Goal: Task Accomplishment & Management: Complete application form

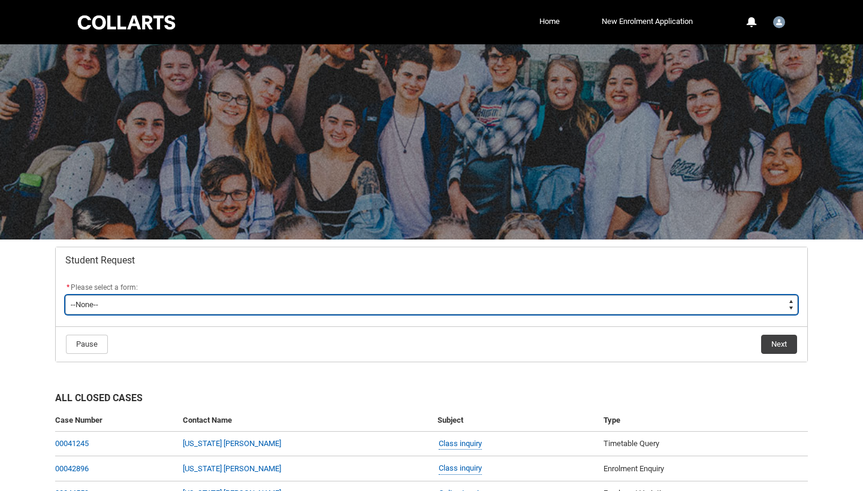
type lightning-select "Assignment_Extension_Choice"
select select "Assignment_Extension_Choice"
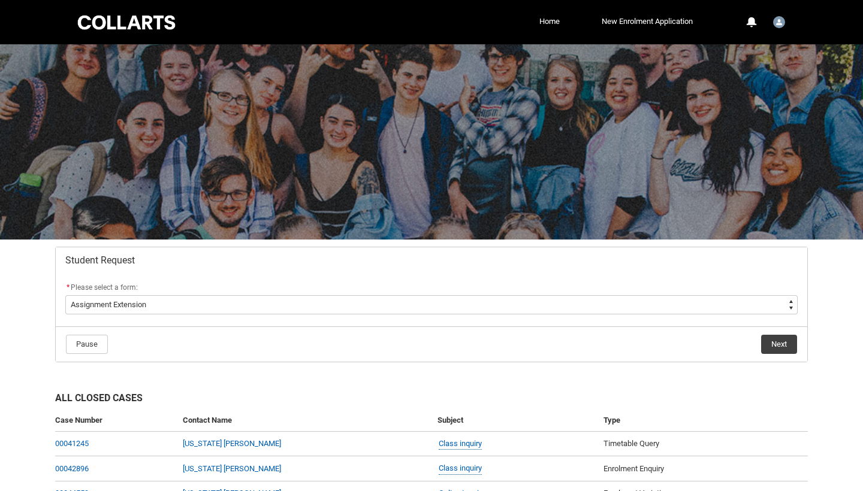
click at [779, 347] on button "Next" at bounding box center [779, 344] width 36 height 19
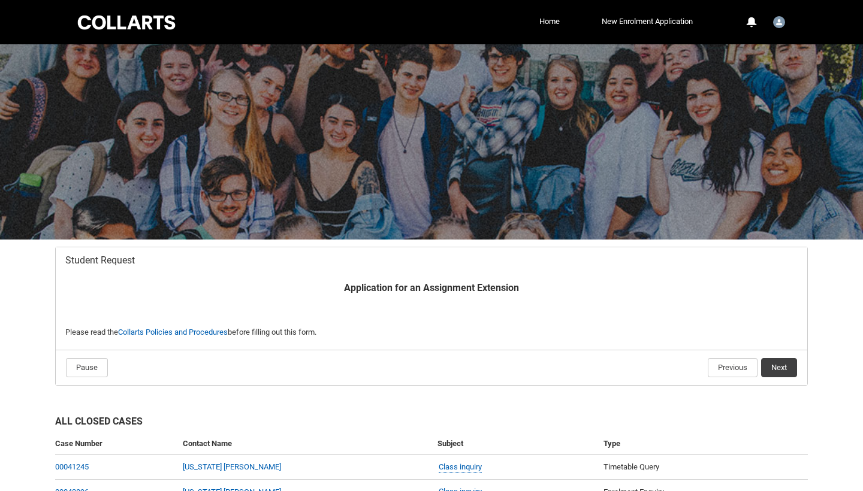
scroll to position [128, 0]
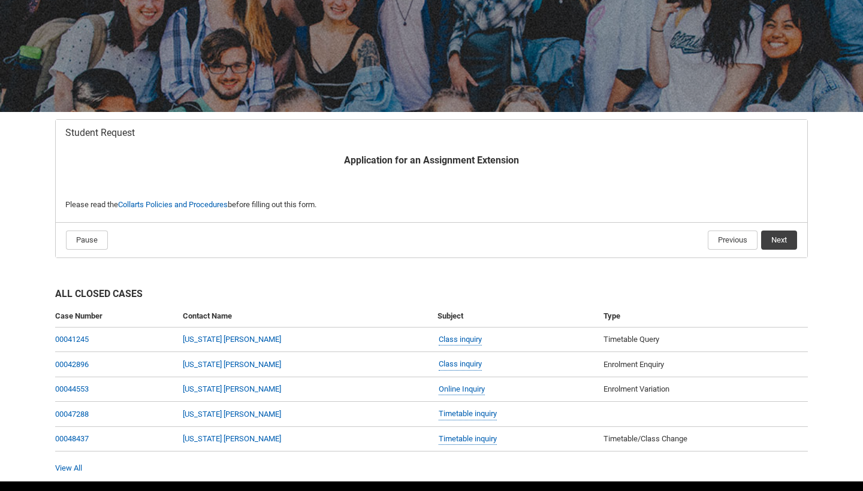
click at [785, 239] on button "Next" at bounding box center [779, 240] width 36 height 19
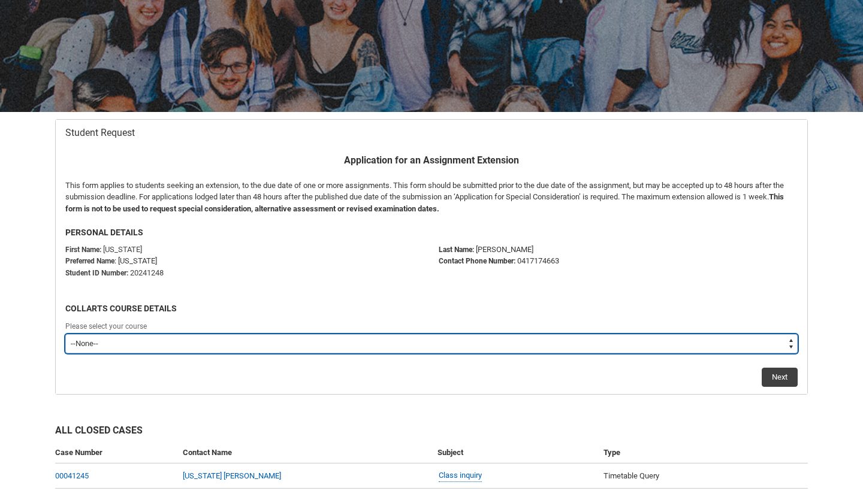
type lightning-select "recordPicklist_ProgramEnrollment.a0jI7000000AuJxIAK"
select select "recordPicklist_ProgramEnrollment.a0jI7000000AuJxIAK"
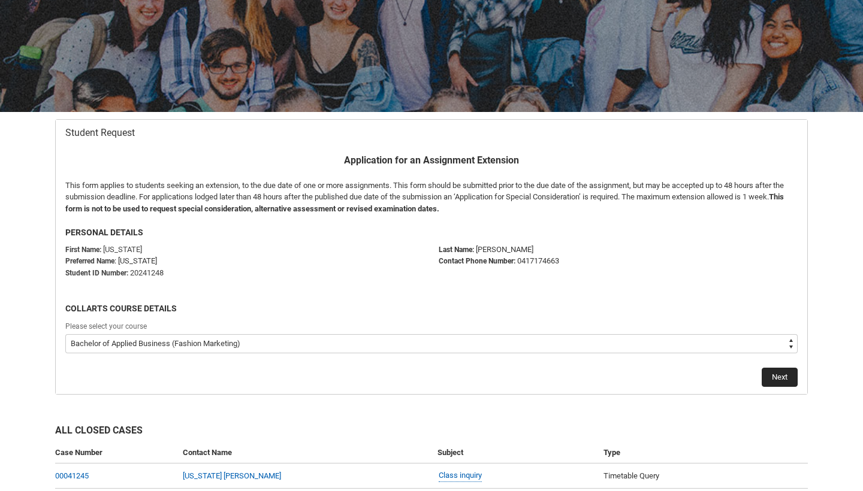
click at [771, 375] on button "Next" at bounding box center [779, 377] width 36 height 19
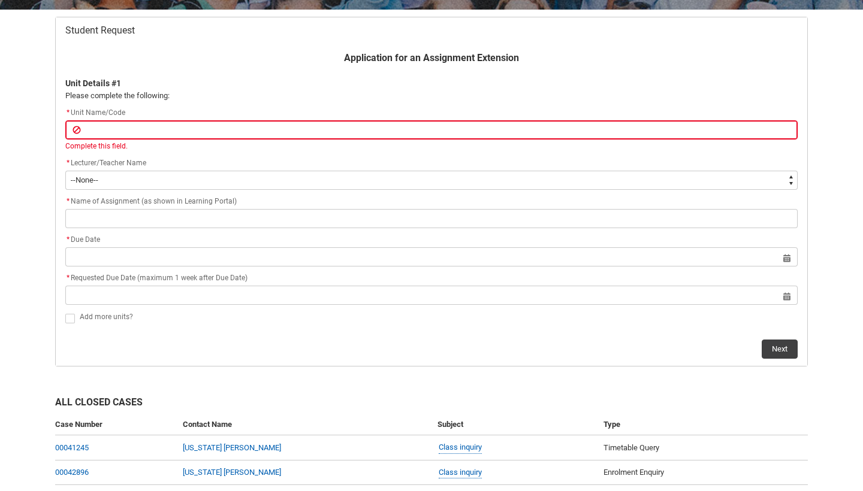
scroll to position [229, 0]
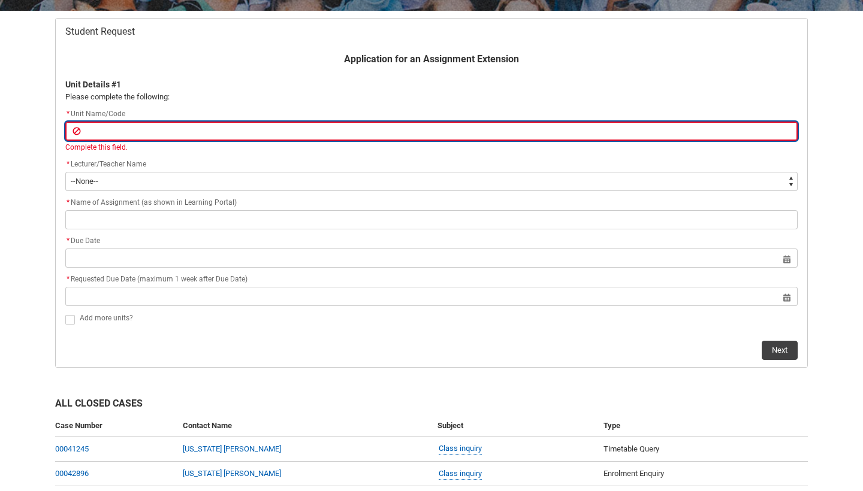
click at [179, 128] on input "Redu_Student_Request flow" at bounding box center [431, 131] width 732 height 19
paste input "[FMENTR6-O] Entrepreneurship Capstone Project"
type lightning-primitive-input-simple "[FMENTR6-O] Entrepreneurship Capstone Project"
type input "[FMENTR6-O] Entrepreneurship Capstone Project"
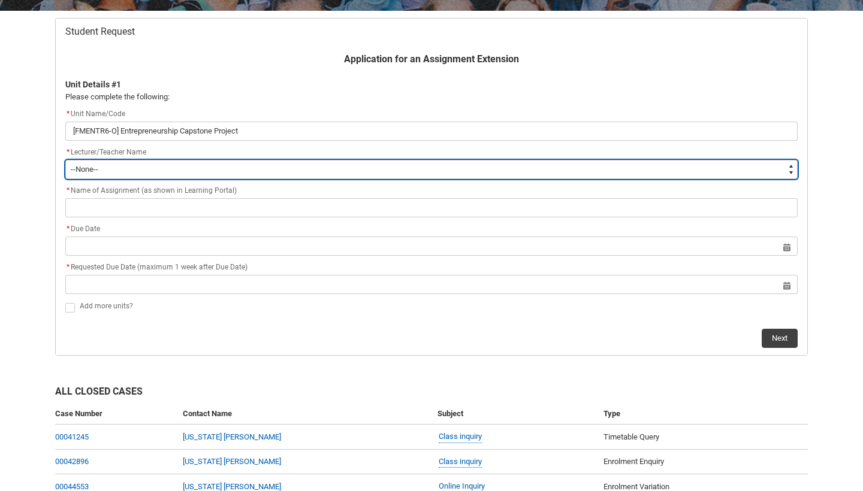
type lightning-select "Faculty_NamefromAtoM.0035g00000e1T4UAAU"
select select "Faculty_NamefromAtoM.0035g00000e1T4UAAU"
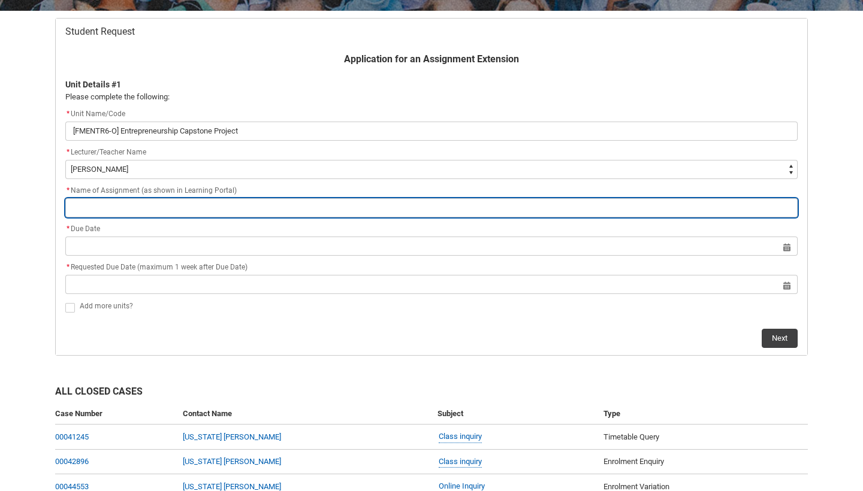
click at [123, 200] on input "Redu_Student_Request flow" at bounding box center [431, 207] width 732 height 19
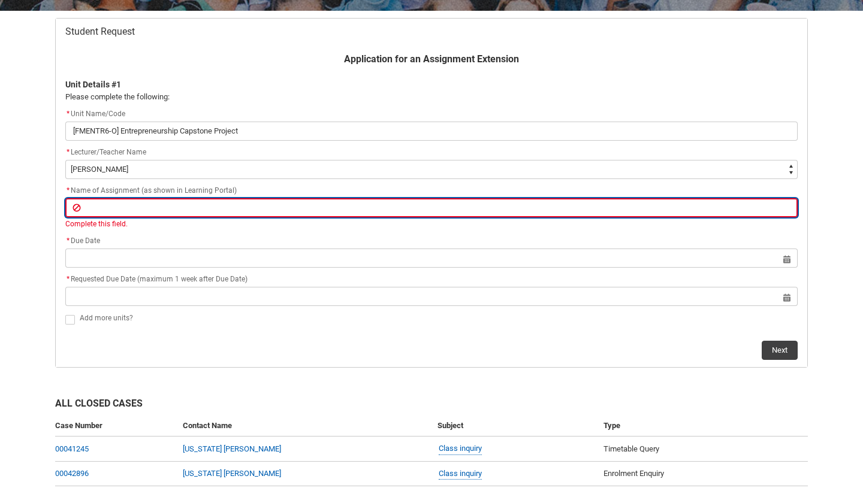
paste input "Assignment 1 - Practical Exercise: New Venture Presentation"
type lightning-primitive-input-simple "Assignment 1 - Practical Exercise: New Venture Presentation"
type input "Assignment 1 - Practical Exercise: New Venture Presentation"
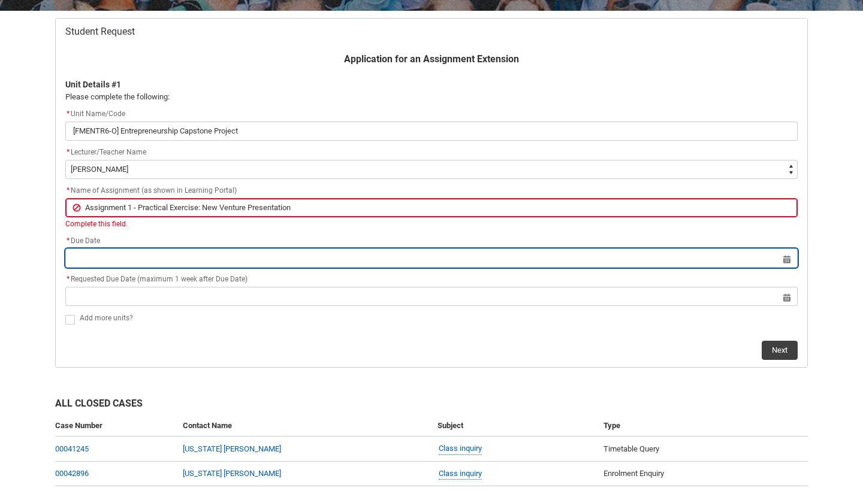
click at [89, 252] on input "Redu_Student_Request flow" at bounding box center [431, 258] width 732 height 19
select select "2025"
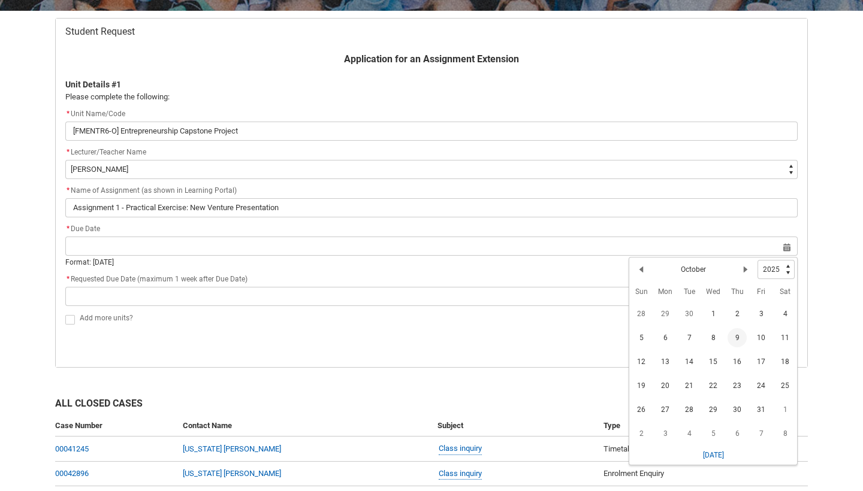
click at [735, 341] on span "9" at bounding box center [736, 337] width 19 height 19
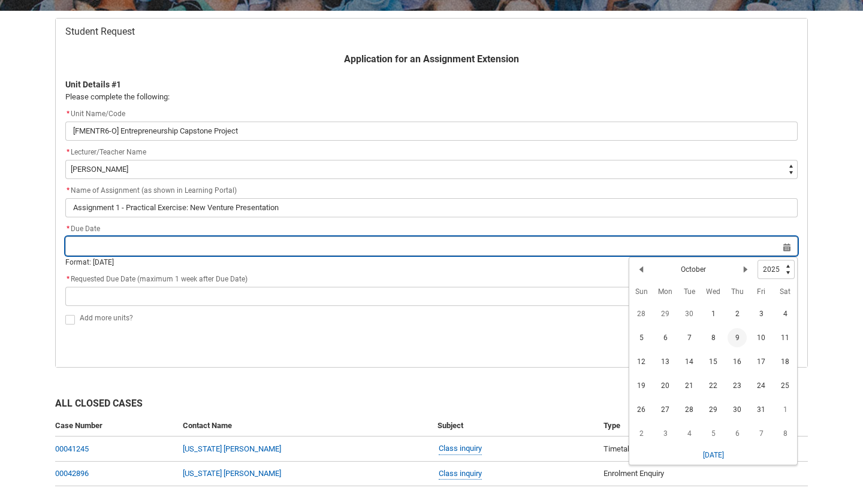
type lightning-datepicker "[DATE]"
type lightning-input "[DATE]"
type input "[DATE]"
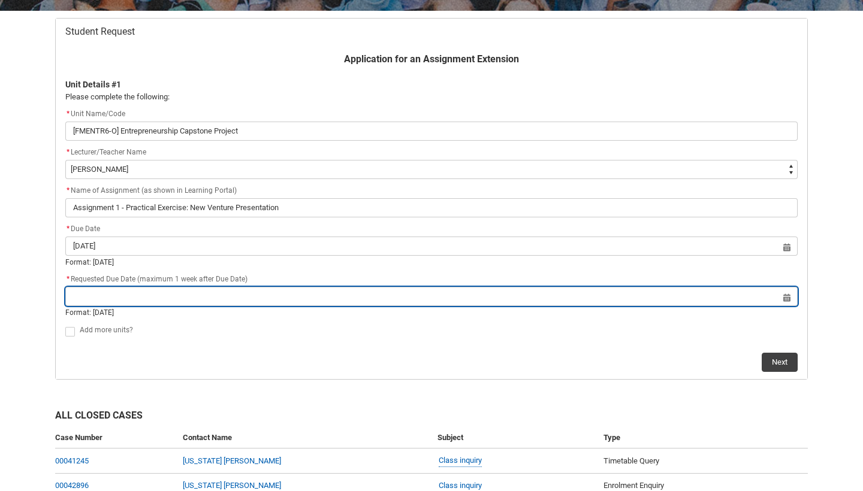
click at [119, 295] on input "Redu_Student_Request flow" at bounding box center [431, 296] width 732 height 19
select select "2025"
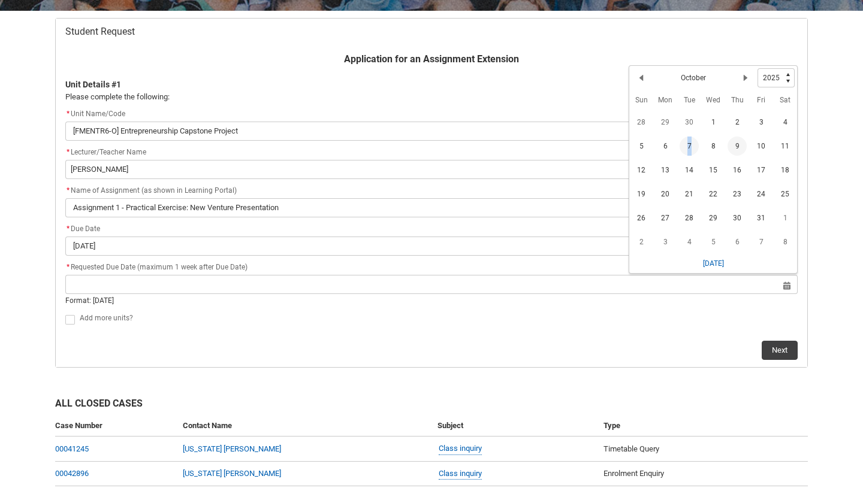
drag, startPoint x: 666, startPoint y: 144, endPoint x: 695, endPoint y: 147, distance: 29.5
click at [695, 147] on tr "5 6 7 8 9 10 11" at bounding box center [713, 146] width 168 height 24
click at [687, 143] on span "7" at bounding box center [688, 146] width 19 height 19
type lightning-datepicker "[DATE]"
type lightning-input "[DATE]"
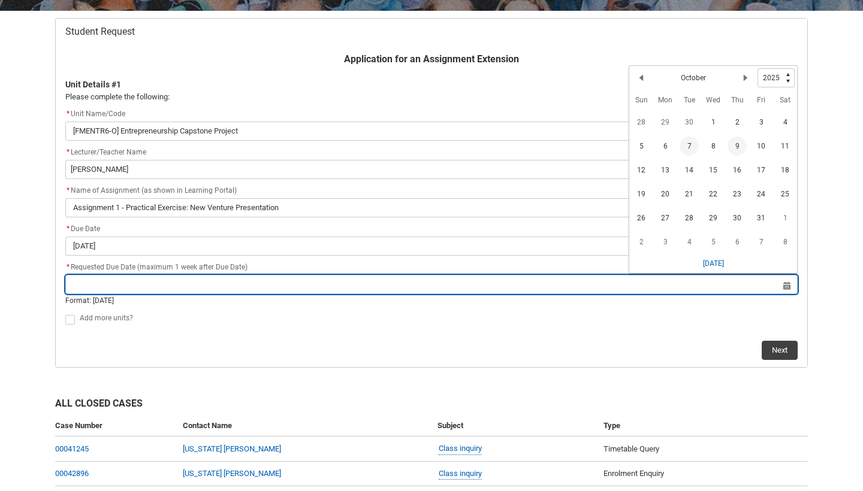
type input "[DATE]"
click at [782, 290] on input "[DATE]" at bounding box center [431, 284] width 732 height 19
select select "2025"
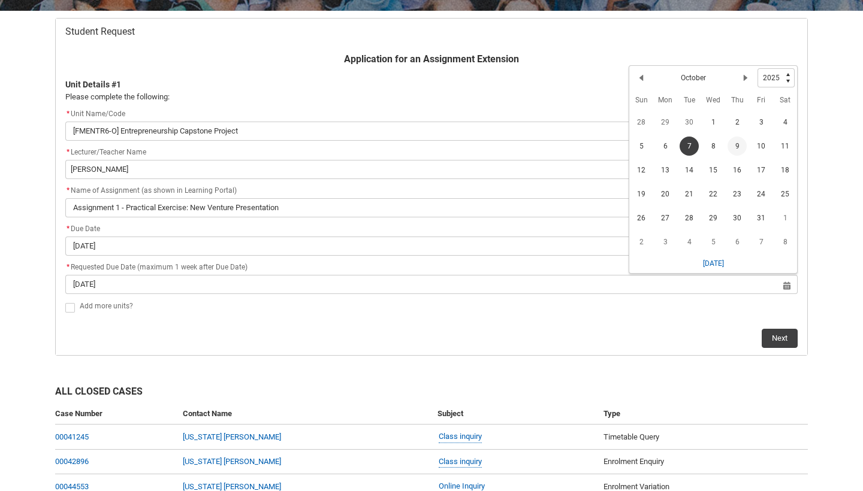
click at [300, 328] on div "Next" at bounding box center [431, 333] width 732 height 29
click at [69, 306] on span "Redu_Student_Request flow" at bounding box center [70, 308] width 10 height 10
click at [65, 301] on input "Redu_Student_Request flow" at bounding box center [65, 301] width 1 height 1
type lightning-input "true"
checkbox input "true"
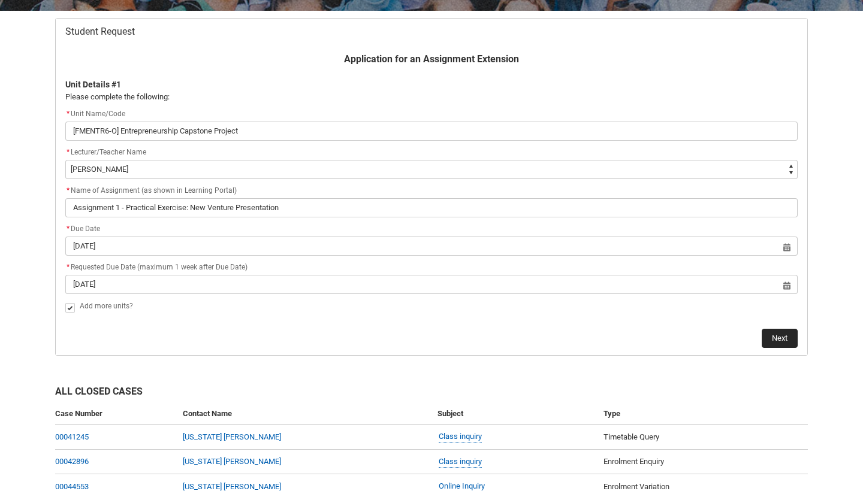
click at [783, 338] on button "Next" at bounding box center [779, 338] width 36 height 19
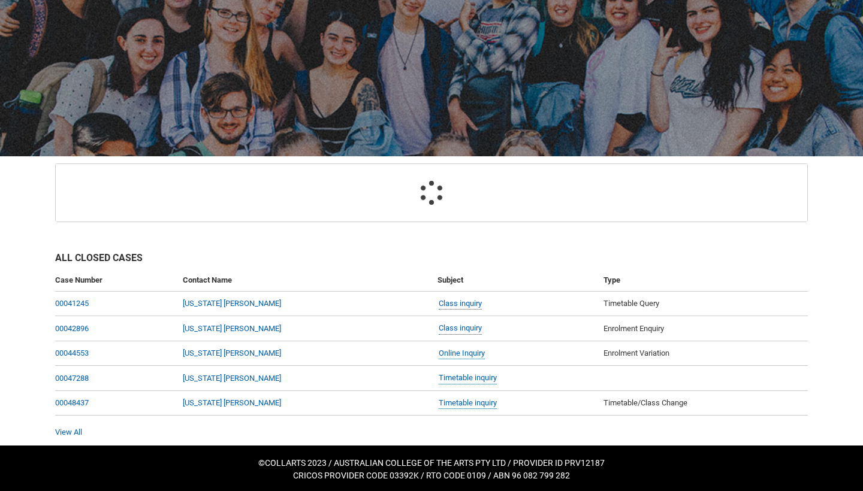
scroll to position [128, 0]
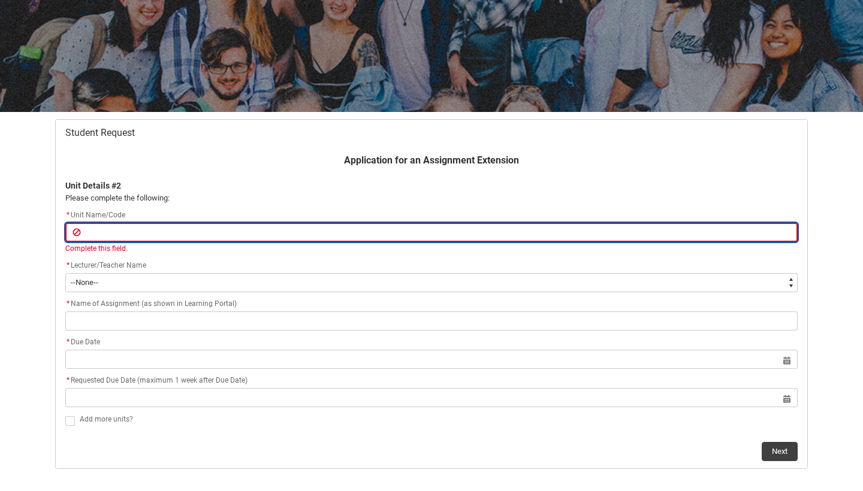
paste input "[FMFUND6-O] Merchandising Capstone project"
type lightning-primitive-input-simple "[FMFUND6-O] Merchandising Capstone project"
type input "[FMFUND6-O] Merchandising Capstone project"
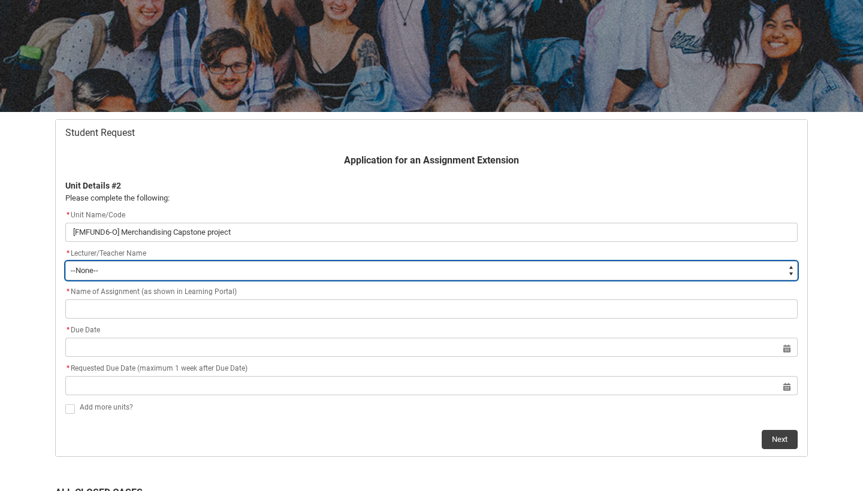
type lightning-select "Faculty_NamefromAtoM.0035g00000e1T4UAAU"
select select "Faculty_NamefromAtoM.0035g00000e1T4UAAU"
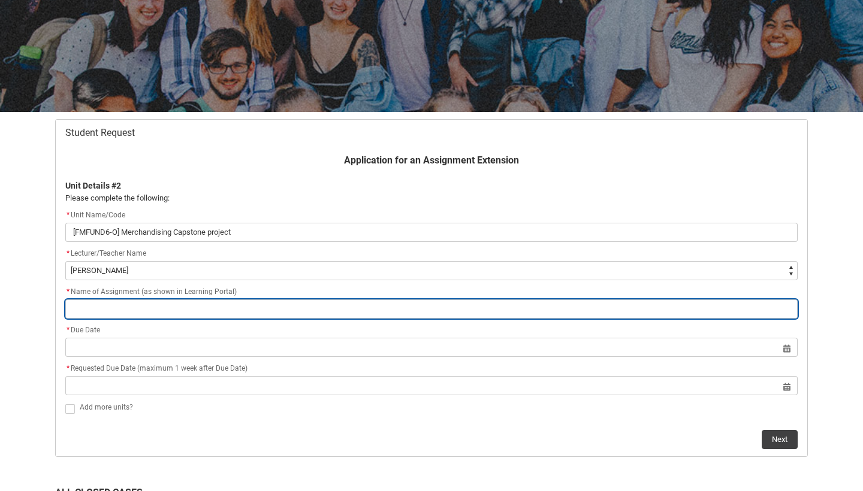
click at [95, 316] on input "Redu_Student_Request flow" at bounding box center [431, 309] width 732 height 19
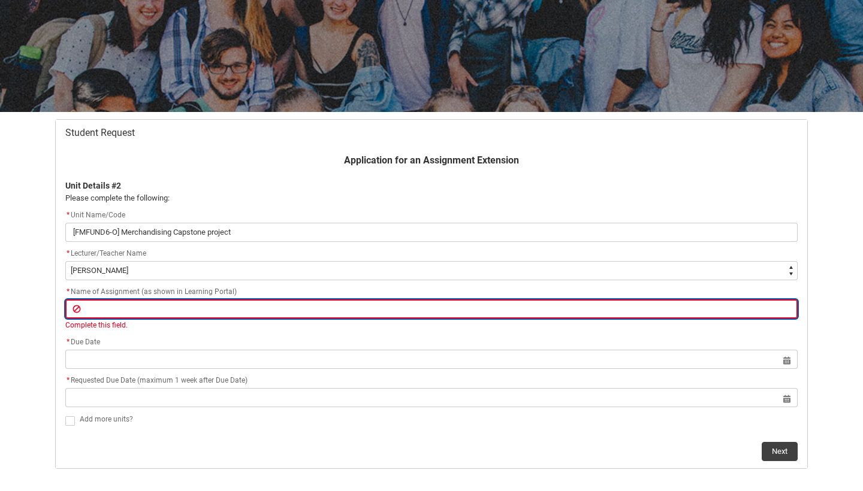
paste input "Assignment 1 - Practice Exercise: Brand Concept & Content Requirements Plan & P…"
type lightning-primitive-input-simple "Assignment 1 - Practice Exercise: Brand Concept & Content Requirements Plan & P…"
type input "Assignment 1 - Practice Exercise: Brand Concept & Content Requirements Plan & P…"
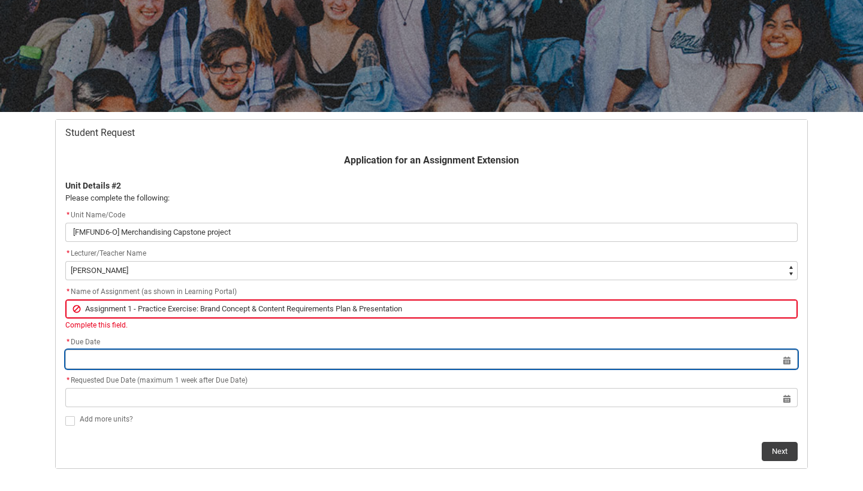
click at [82, 364] on lightning-datepicker "Select a date for Format: [DATE]" at bounding box center [431, 359] width 732 height 9
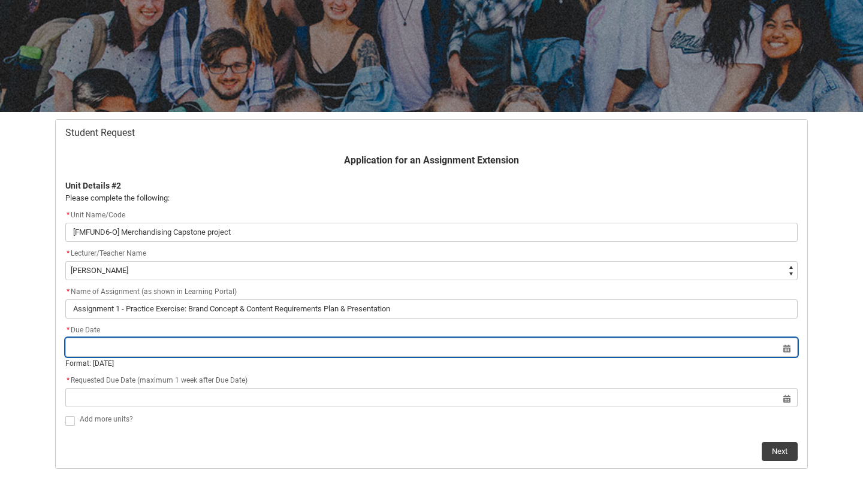
click at [786, 352] on input "Redu_Student_Request flow" at bounding box center [431, 347] width 732 height 19
select select "2025"
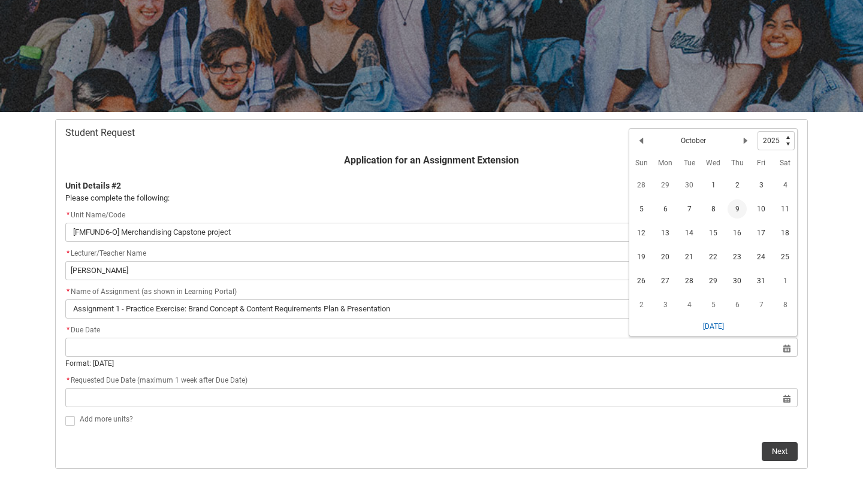
click at [736, 210] on span "9" at bounding box center [736, 208] width 19 height 19
type lightning-datepicker "[DATE]"
type lightning-input "[DATE]"
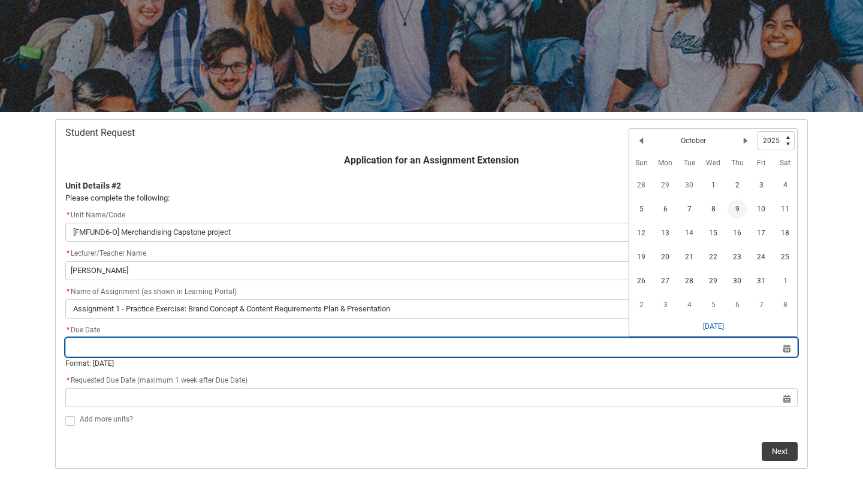
type input "[DATE]"
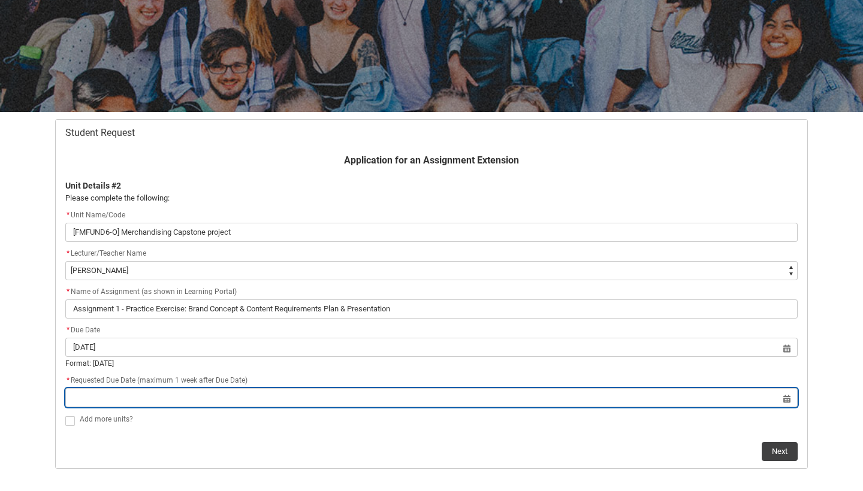
click at [136, 392] on input "Redu_Student_Request flow" at bounding box center [431, 397] width 732 height 19
select select "2025"
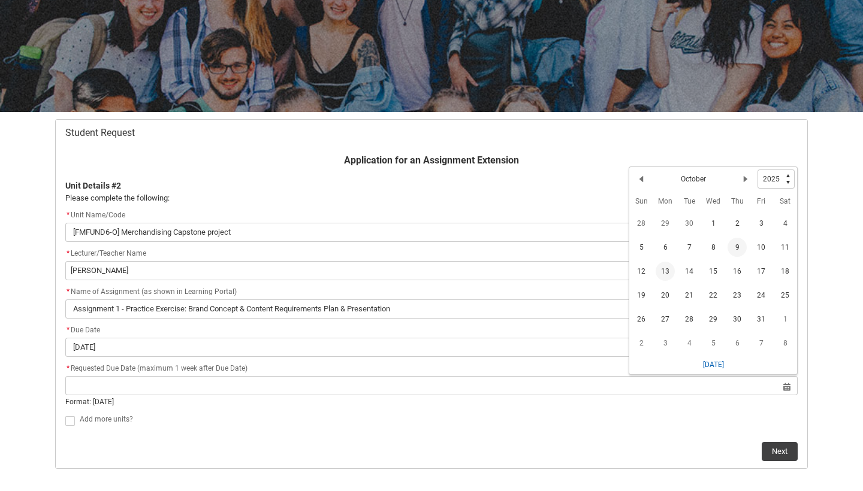
click at [672, 270] on span "13" at bounding box center [664, 271] width 19 height 19
type lightning-datepicker "[DATE]"
type lightning-input "[DATE]"
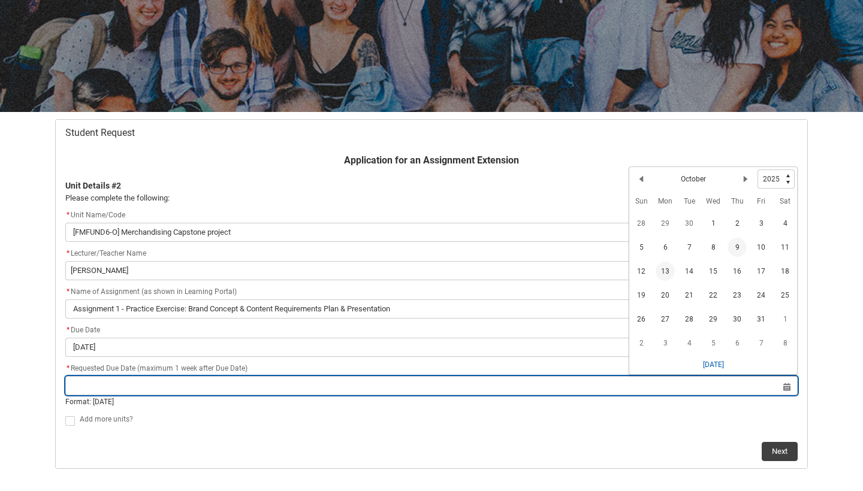
type input "[DATE]"
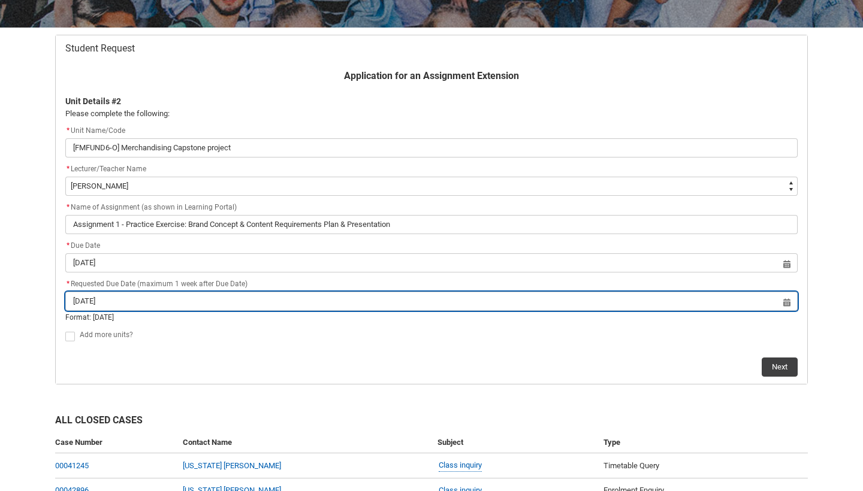
scroll to position [210, 0]
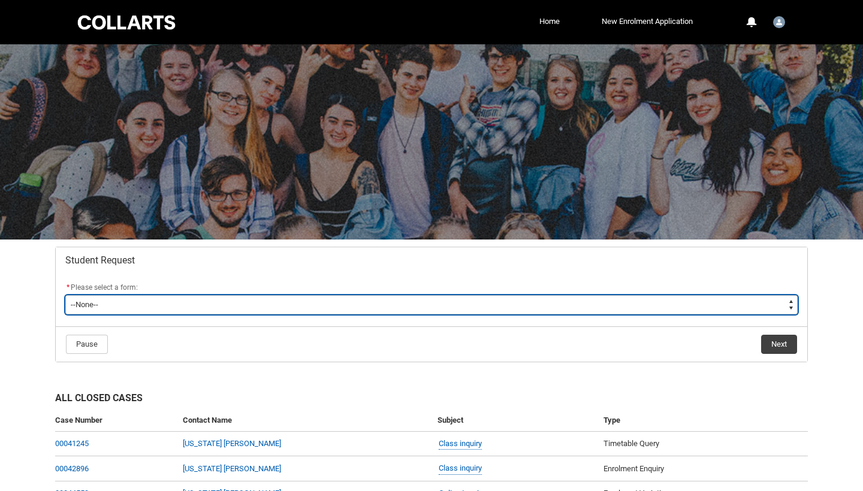
type lightning-select "Assignment_Extension_Choice"
select select "Assignment_Extension_Choice"
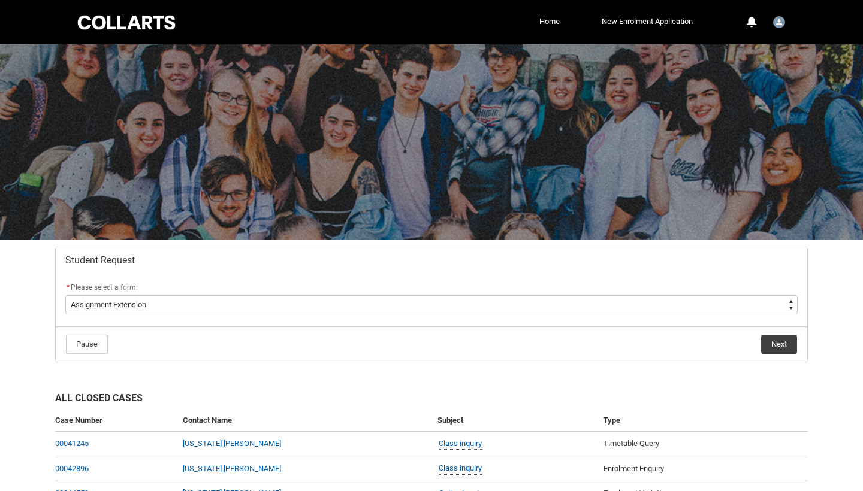
click at [784, 344] on button "Next" at bounding box center [779, 344] width 36 height 19
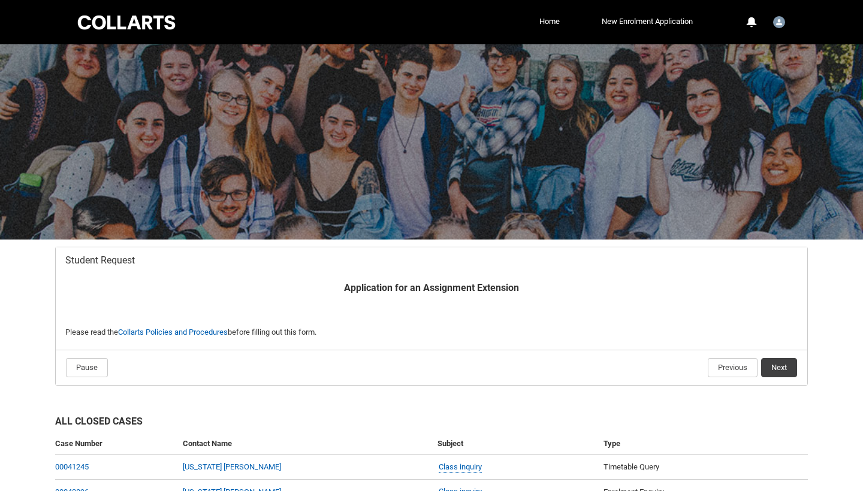
scroll to position [128, 0]
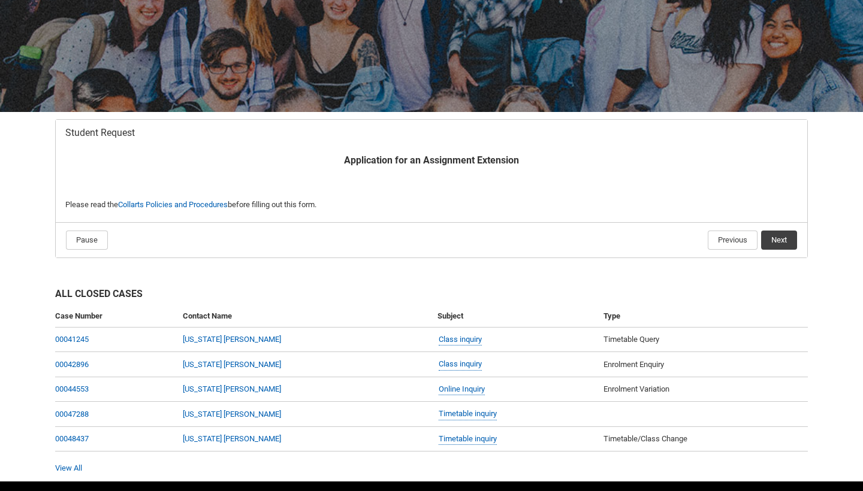
click at [778, 244] on button "Next" at bounding box center [779, 240] width 36 height 19
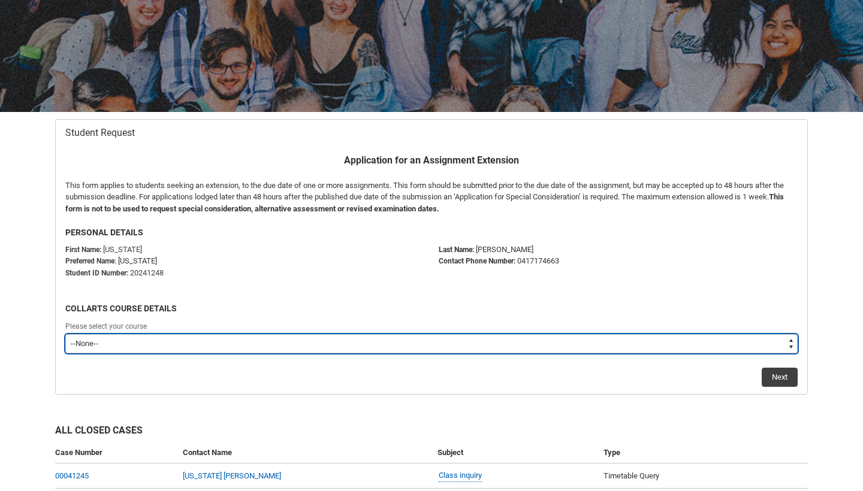
type lightning-select "recordPicklist_ProgramEnrollment.a0jI7000000AuJxIAK"
select select "recordPicklist_ProgramEnrollment.a0jI7000000AuJxIAK"
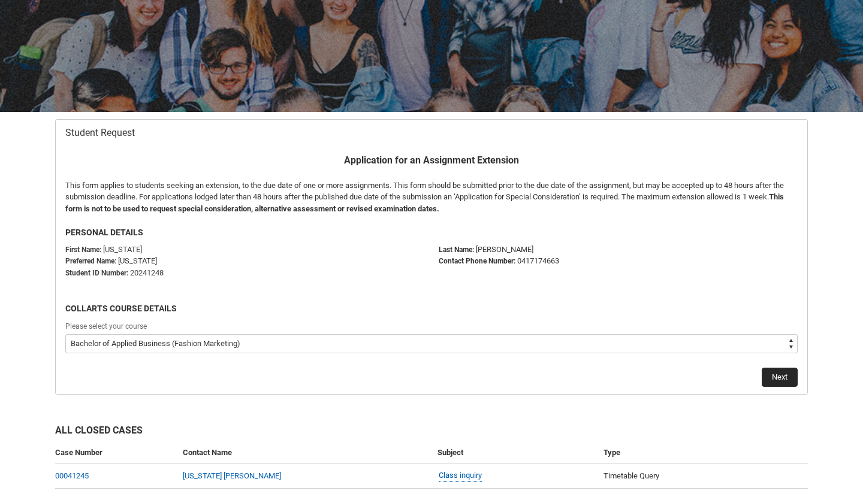
click at [776, 369] on button "Next" at bounding box center [779, 377] width 36 height 19
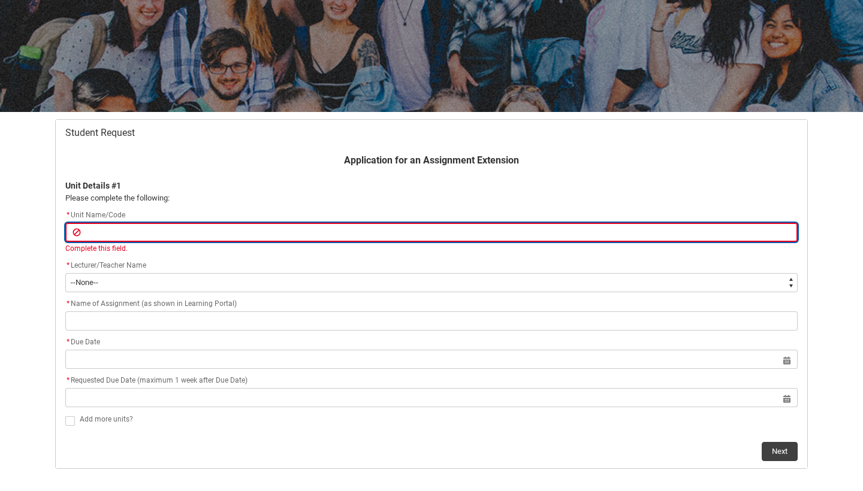
paste input "[FMENTR6-O] Entrepreneurship Capstone Project"
type lightning-primitive-input-simple "[FMENTR6-O] Entrepreneurship Capstone Project"
type input "[FMENTR6-O] Entrepreneurship Capstone Project"
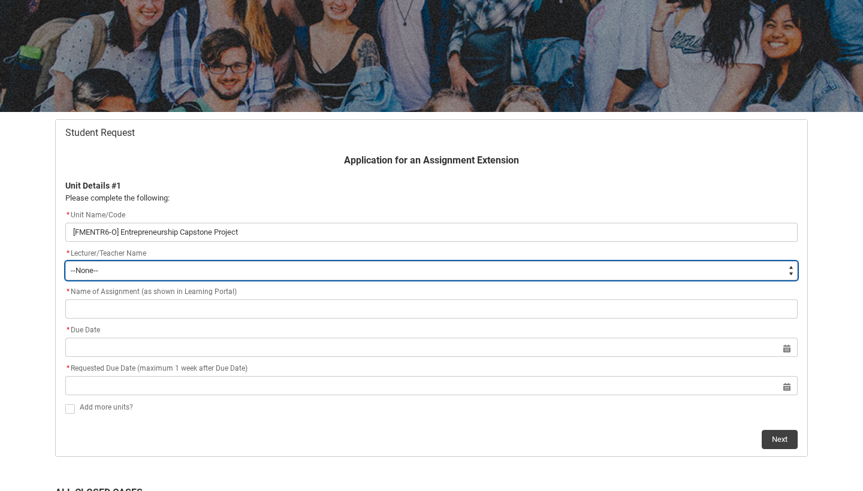
type lightning-select "Faculty_NamefromAtoM.0035g00000e1T4UAAU"
select select "Faculty_NamefromAtoM.0035g00000e1T4UAAU"
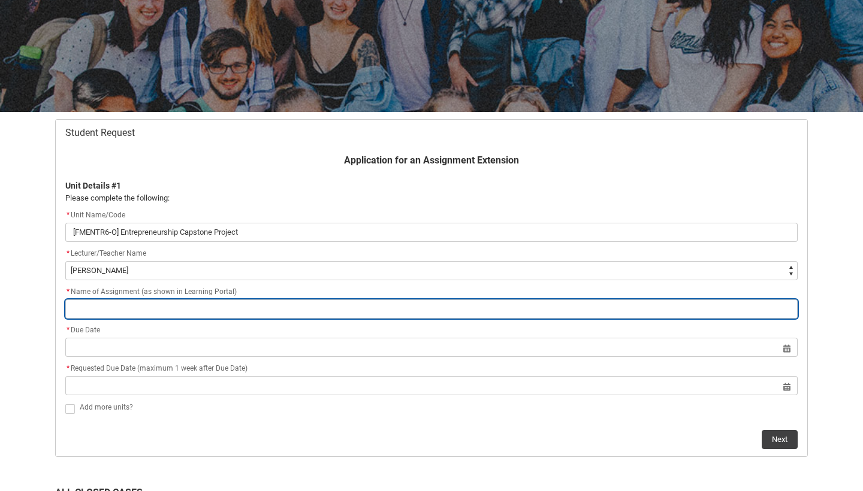
click at [127, 300] on input "Redu_Student_Request flow" at bounding box center [431, 309] width 732 height 19
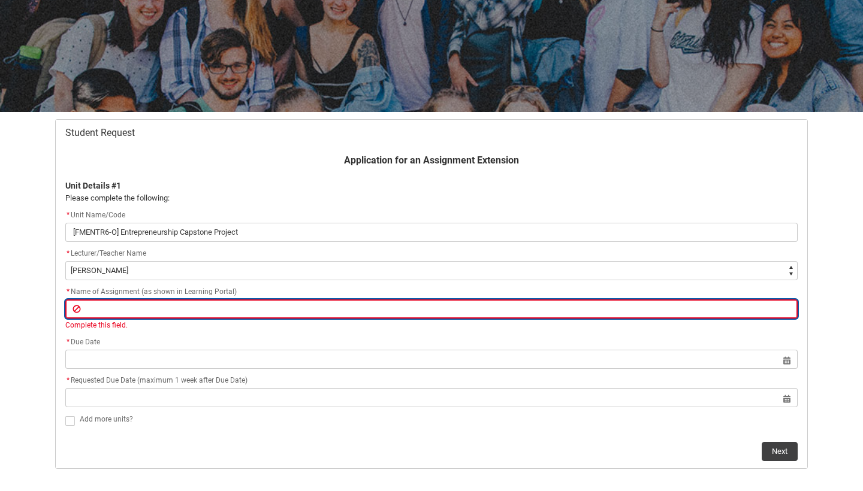
paste input "Assignment 1 - Practical Exercise: New Venture Presentation"
type lightning-primitive-input-simple "Assignment 1 - Practical Exercise: New Venture Presentation"
type input "Assignment 1 - Practical Exercise: New Venture Presentation"
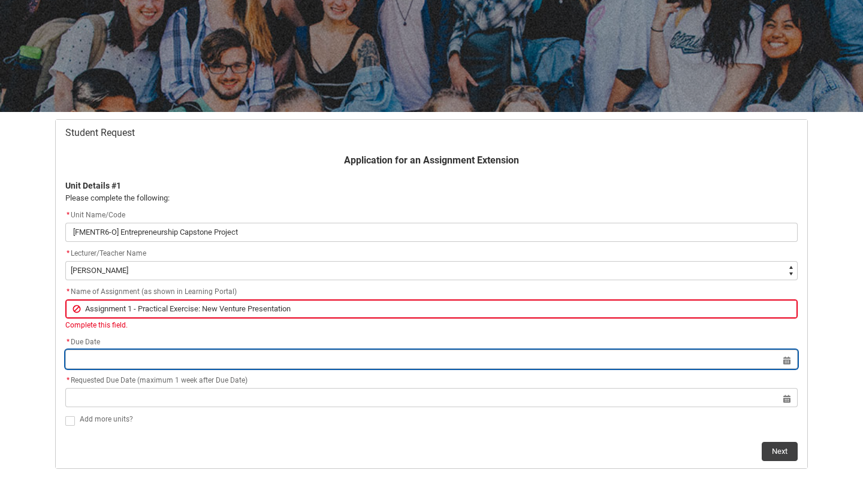
click at [106, 359] on lightning-datepicker "Select a date for Format: [DATE]" at bounding box center [431, 359] width 732 height 9
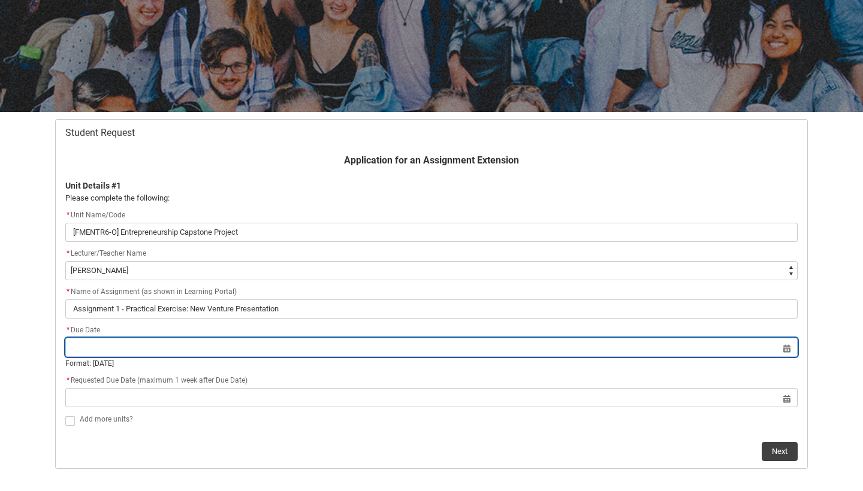
click at [787, 352] on input "Redu_Student_Request flow" at bounding box center [431, 347] width 732 height 19
select select "2025"
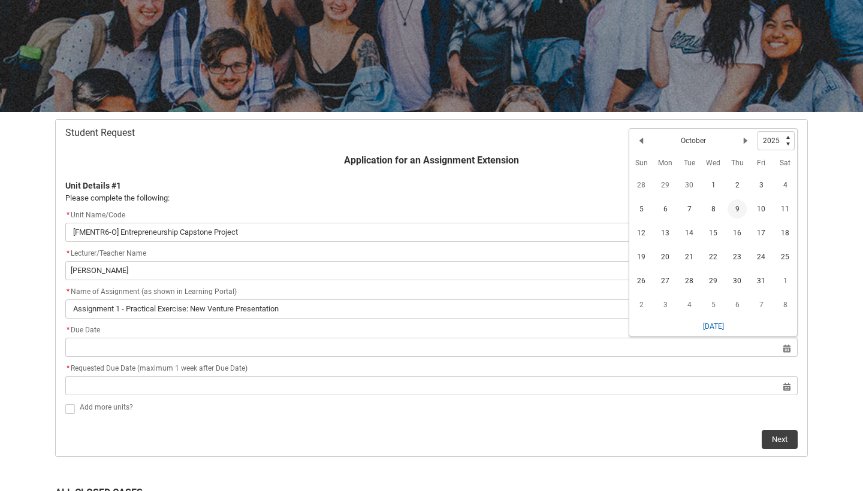
click at [739, 208] on span "9" at bounding box center [736, 208] width 19 height 19
type lightning-datepicker "[DATE]"
type lightning-input "[DATE]"
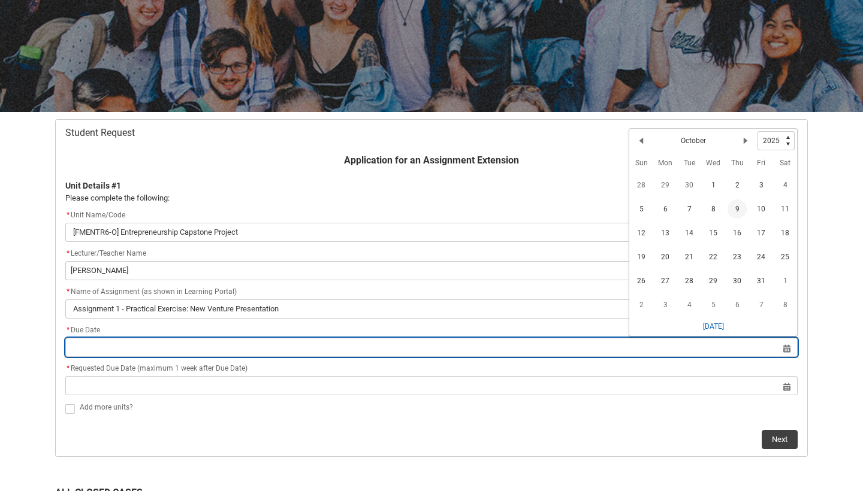
type input "[DATE]"
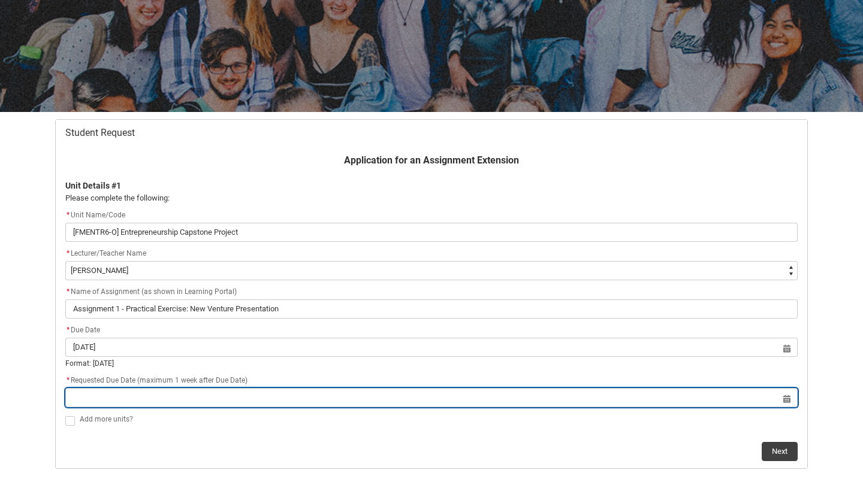
click at [114, 395] on input "Redu_Student_Request flow" at bounding box center [431, 397] width 732 height 19
select select "2025"
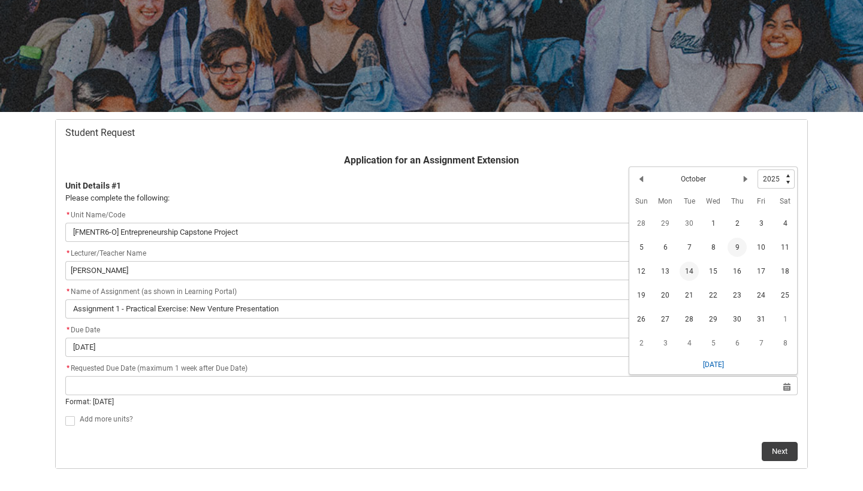
click at [691, 271] on span "14" at bounding box center [688, 271] width 19 height 19
type lightning-datepicker "2025-10-14"
type lightning-input "2025-10-14"
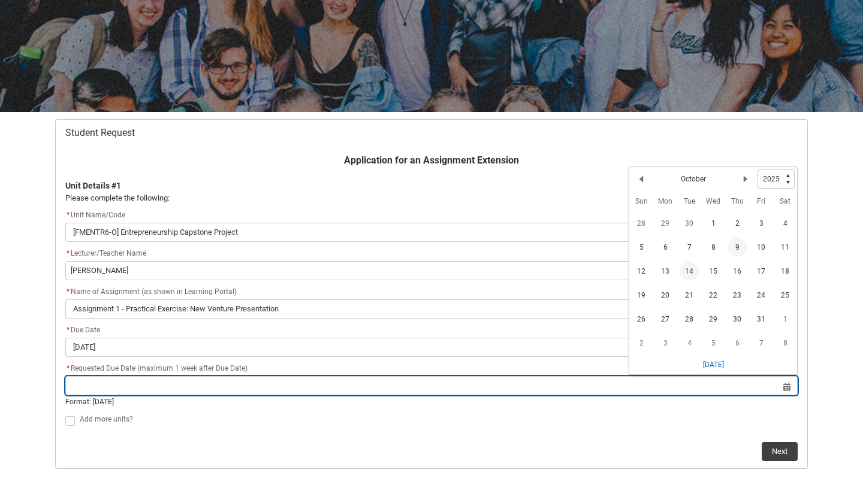
type input "14 Oct 2025"
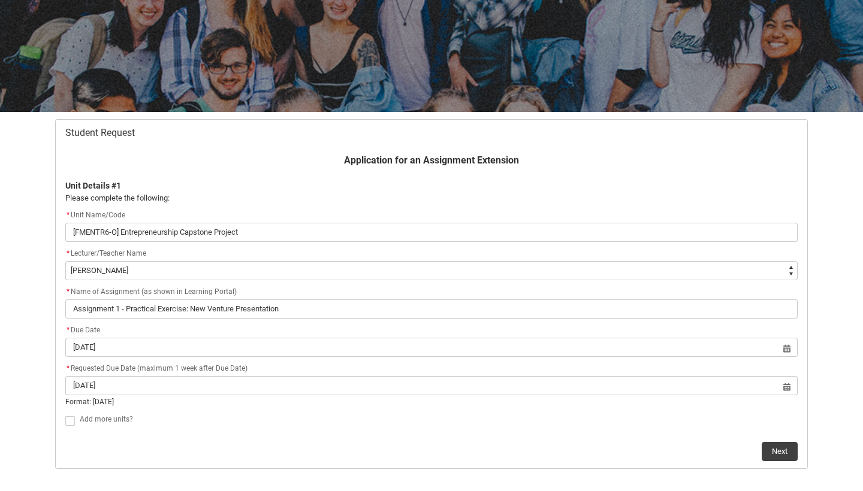
click at [66, 422] on span "Redu_Student_Request flow" at bounding box center [70, 421] width 10 height 10
click at [65, 415] on input "Redu_Student_Request flow" at bounding box center [65, 414] width 1 height 1
type lightning-input "true"
checkbox input "true"
click at [773, 433] on button "Next" at bounding box center [779, 439] width 36 height 19
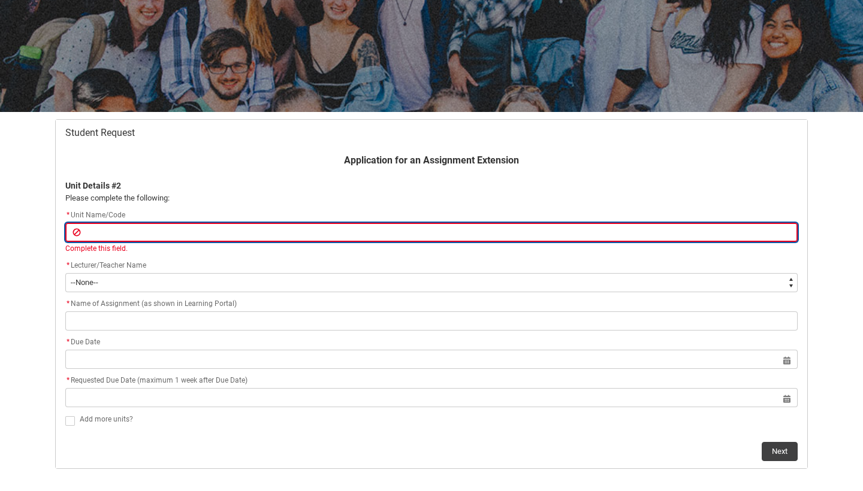
paste input "[FMFUND6-O] Merchandising Capstone project Details"
type lightning-primitive-input-simple "[FMFUND6-O] Merchandising Capstone project Details"
type input "[FMFUND6-O] Merchandising Capstone project Details"
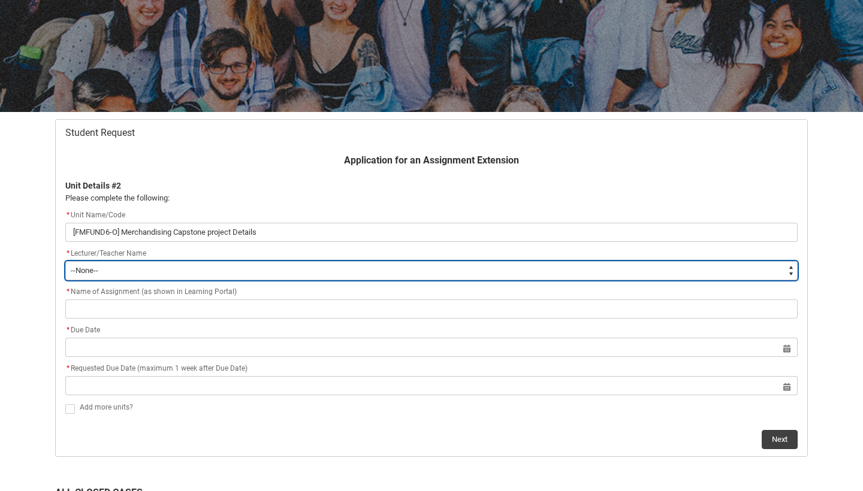
type lightning-select "Faculty_NamefromAtoM.0035g00000e1T4UAAU"
select select "Faculty_NamefromAtoM.0035g00000e1T4UAAU"
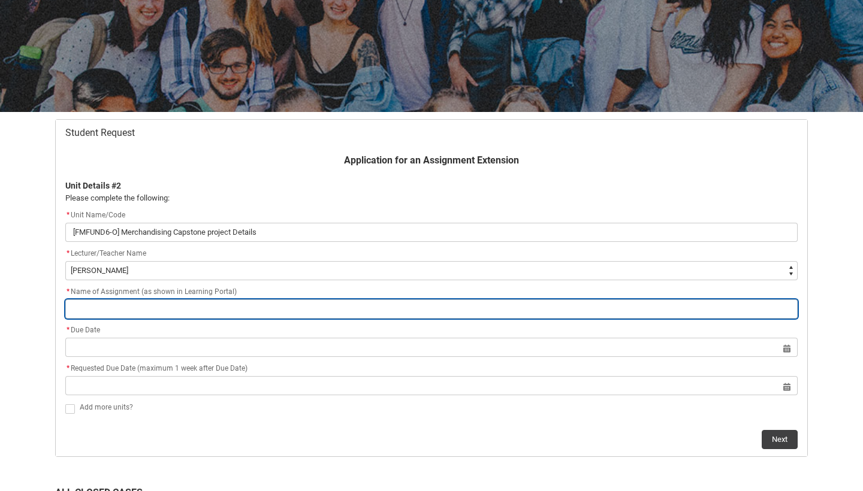
click at [141, 311] on input "Redu_Student_Request flow" at bounding box center [431, 309] width 732 height 19
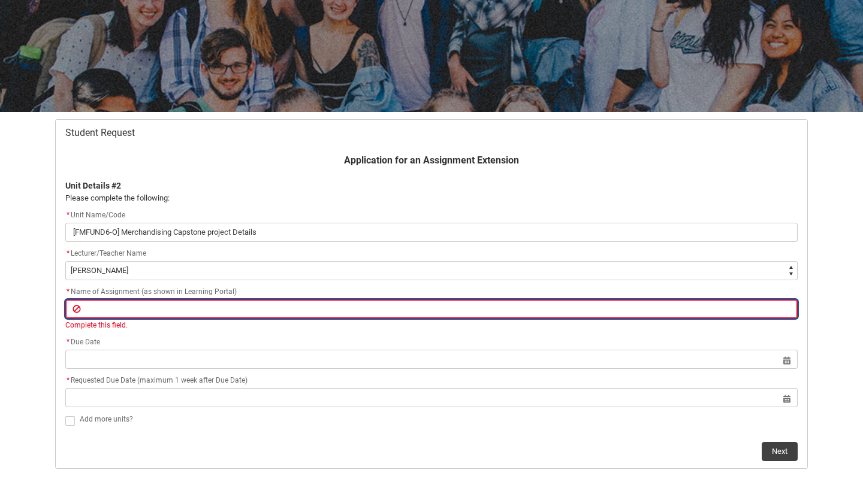
paste input "Assignment 1 - Practice Exercise: Brand Concept & Content Requirements Plan & P…"
type lightning-primitive-input-simple "Assignment 1 - Practice Exercise: Brand Concept & Content Requirements Plan & P…"
type input "Assignment 1 - Practice Exercise: Brand Concept & Content Requirements Plan & P…"
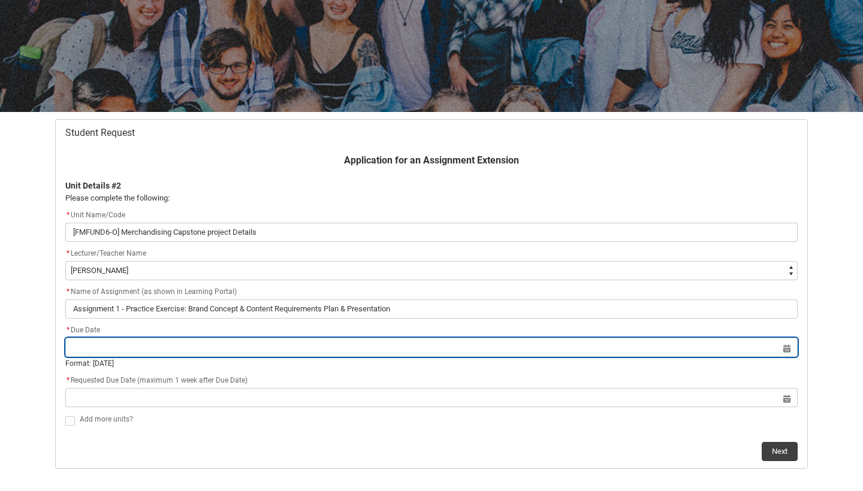
click at [86, 360] on lightning-datepicker "Select a date for Format: [DATE]" at bounding box center [431, 356] width 732 height 26
click at [788, 352] on input "Redu_Student_Request flow" at bounding box center [431, 347] width 732 height 19
select select "2025"
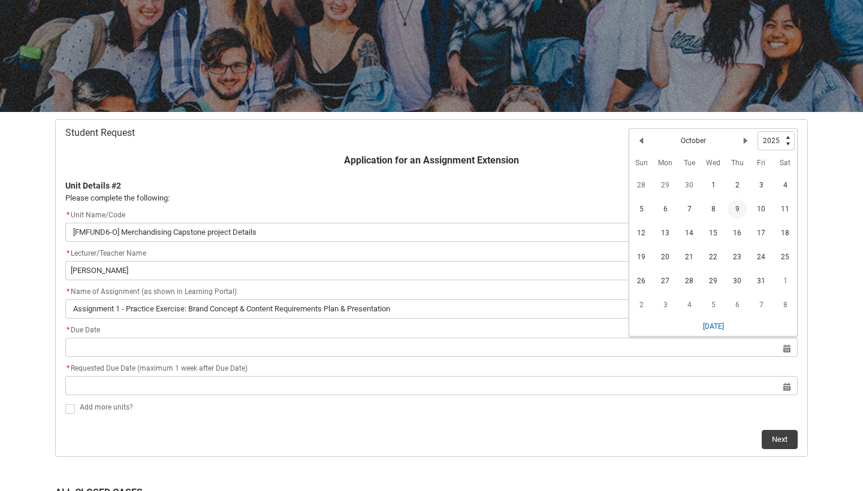
click at [739, 211] on span "9" at bounding box center [736, 208] width 19 height 19
type lightning-datepicker "[DATE]"
type lightning-input "[DATE]"
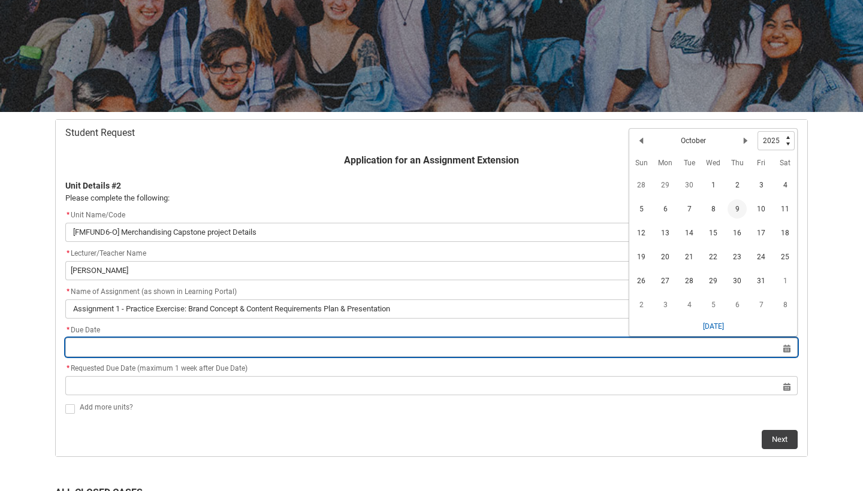
type input "[DATE]"
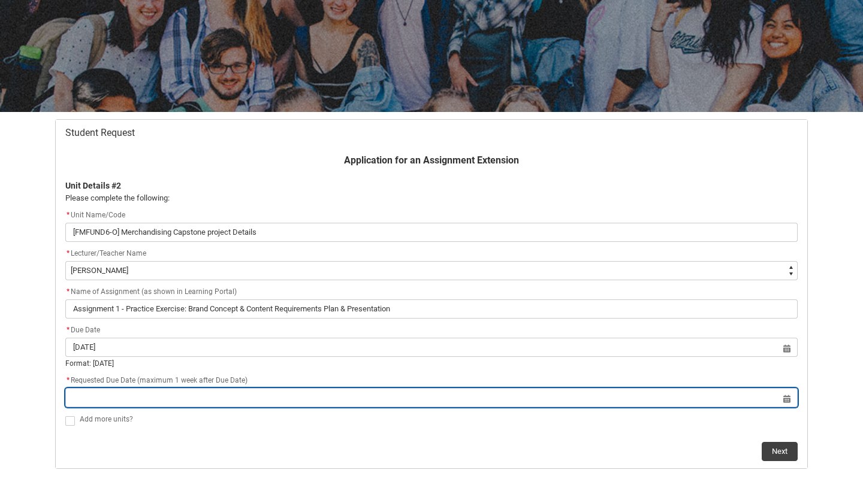
click at [192, 399] on input "Redu_Student_Request flow" at bounding box center [431, 397] width 732 height 19
select select "2025"
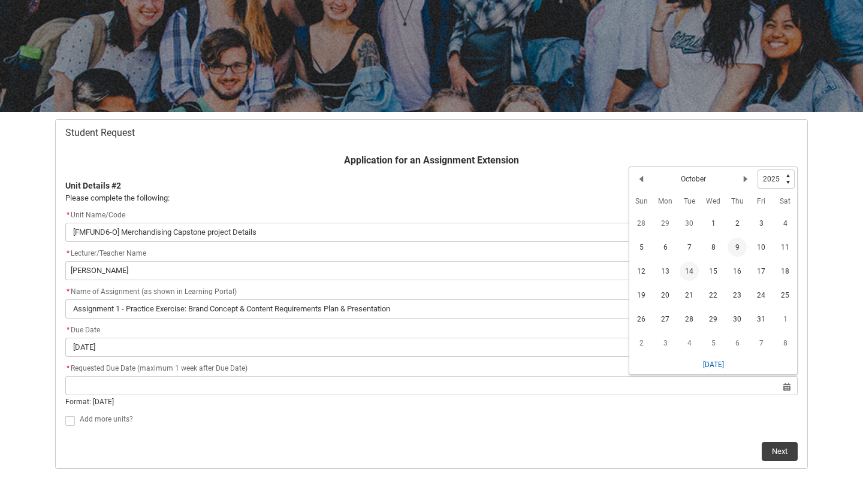
click at [691, 271] on span "14" at bounding box center [688, 271] width 19 height 19
type lightning-datepicker "2025-10-14"
type lightning-input "2025-10-14"
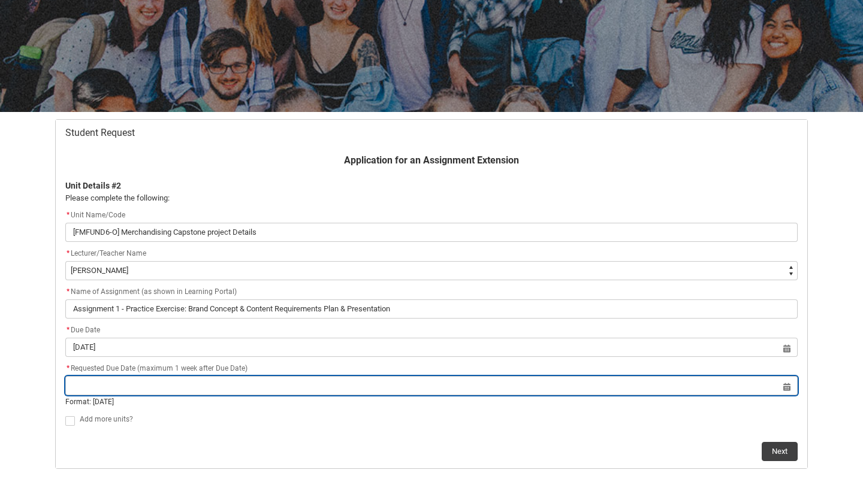
type input "14 Oct 2025"
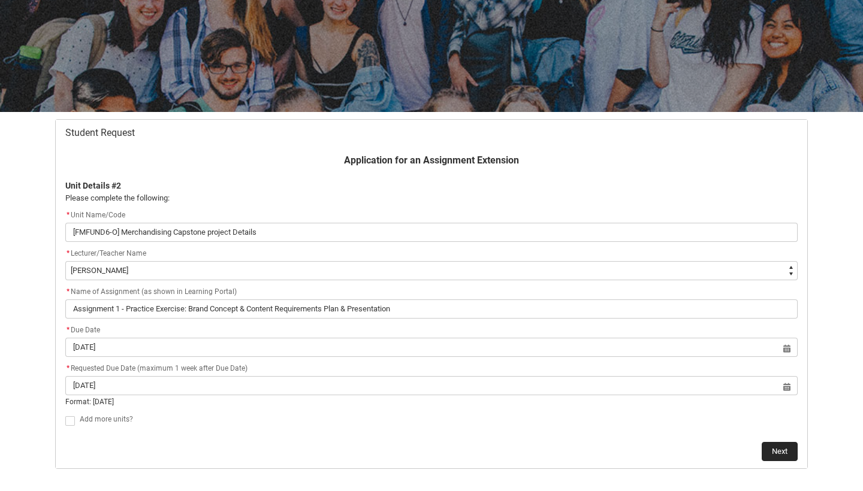
click at [788, 446] on button "Next" at bounding box center [779, 451] width 36 height 19
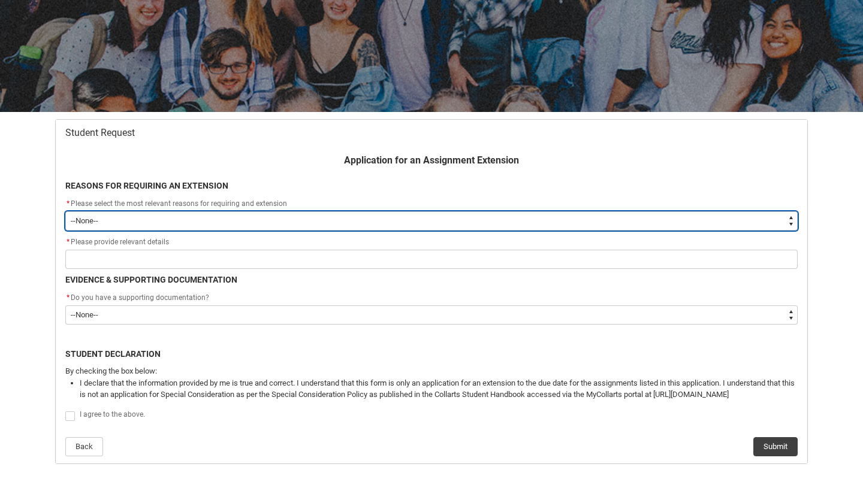
type lightning-select "choice_AssignmentExtension_Reason_MedicalReasons"
select select "choice_AssignmentExtension_Reason_MedicalReasons"
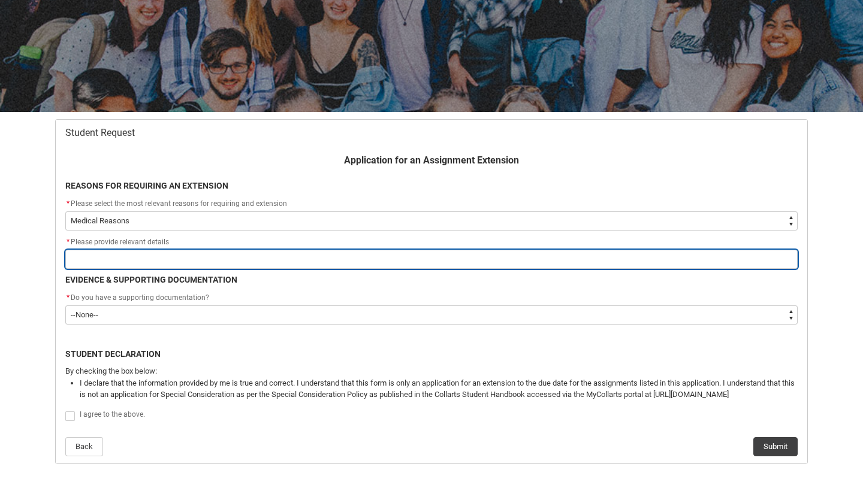
click at [101, 255] on input "Redu_Student_Request flow" at bounding box center [431, 259] width 732 height 19
type lightning-primitive-input-simple "c"
type input "c"
type lightning-primitive-input-simple "ch"
type input "ch"
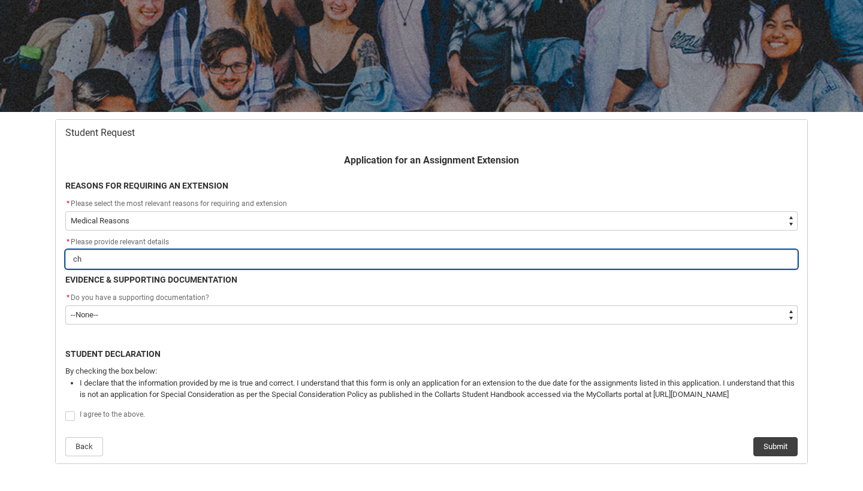
type lightning-primitive-input-simple "chr"
type input "chr"
type lightning-primitive-input-simple "chro"
type input "chro"
type lightning-primitive-input-simple "chron"
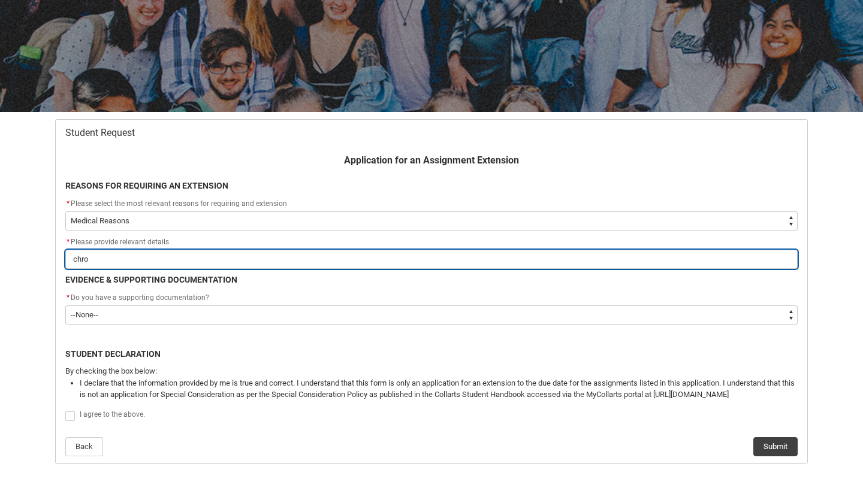
type input "chron"
type lightning-primitive-input-simple "chroni"
type input "chroni"
type lightning-primitive-input-simple "chronic"
type input "chronic"
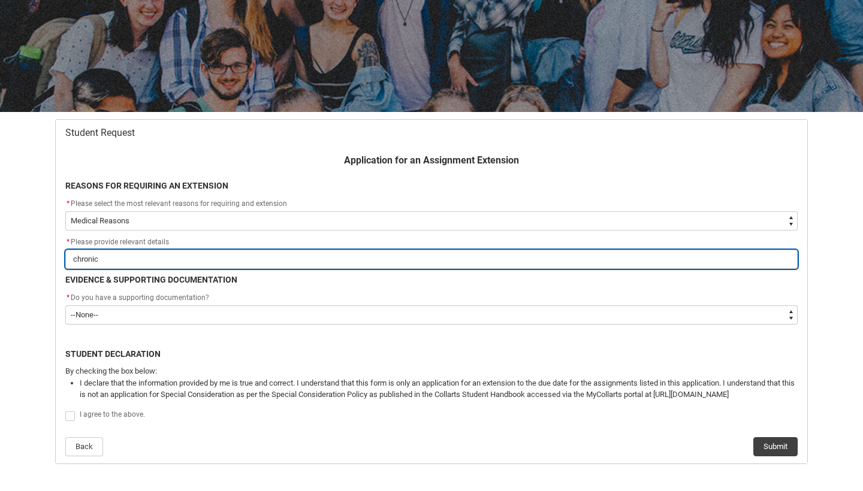
type lightning-primitive-input-simple "chronic"
type input "chronic"
type lightning-primitive-input-simple "chronic i"
type input "chronic i"
type lightning-primitive-input-simple "chronic il"
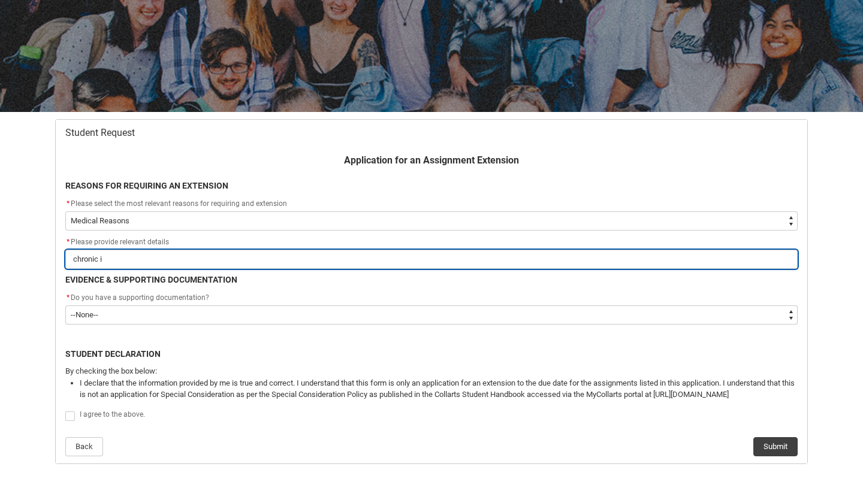
type input "chronic il"
type lightning-primitive-input-simple "chronic ill"
type input "chronic ill"
type lightning-primitive-input-simple "chronic illn"
type input "chronic illn"
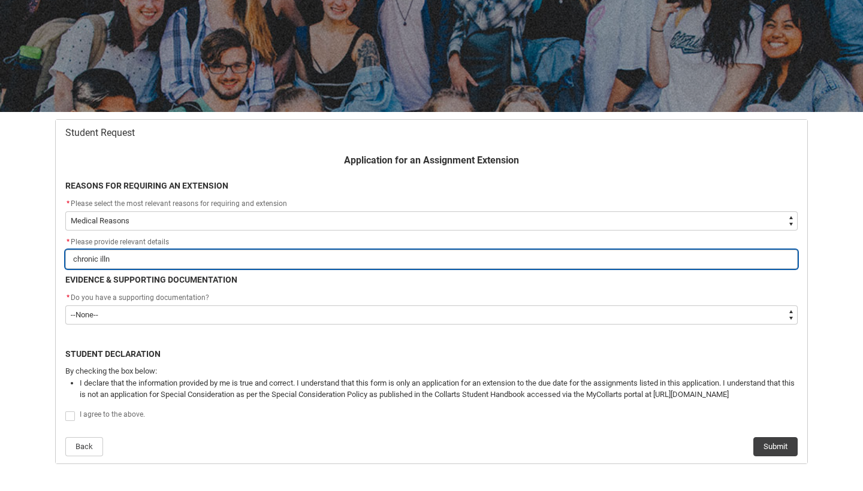
type lightning-primitive-input-simple "chronic illne"
type input "chronic illne"
type lightning-primitive-input-simple "chronic illnes"
type input "chronic illnes"
type lightning-primitive-input-simple "chronic illness"
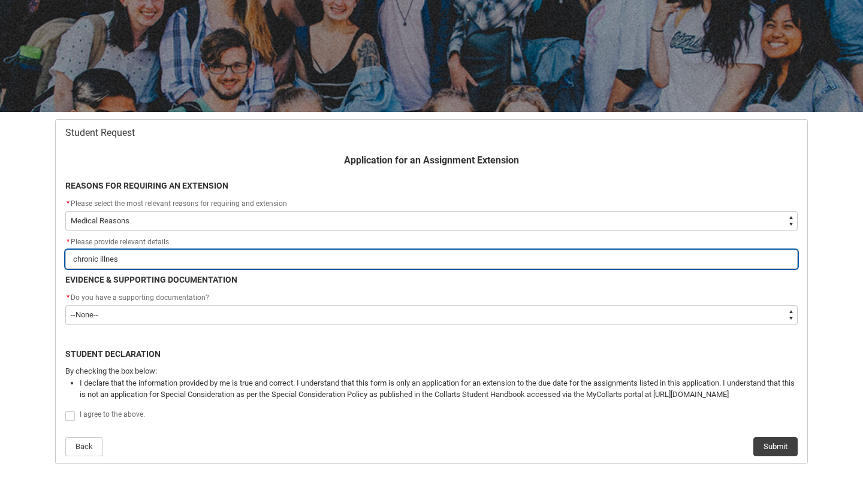
type input "chronic illness"
type lightning-primitive-input-simple "chronic illness"
type input "chronic illness"
type lightning-primitive-input-simple "chronic illness f"
type input "chronic illness f"
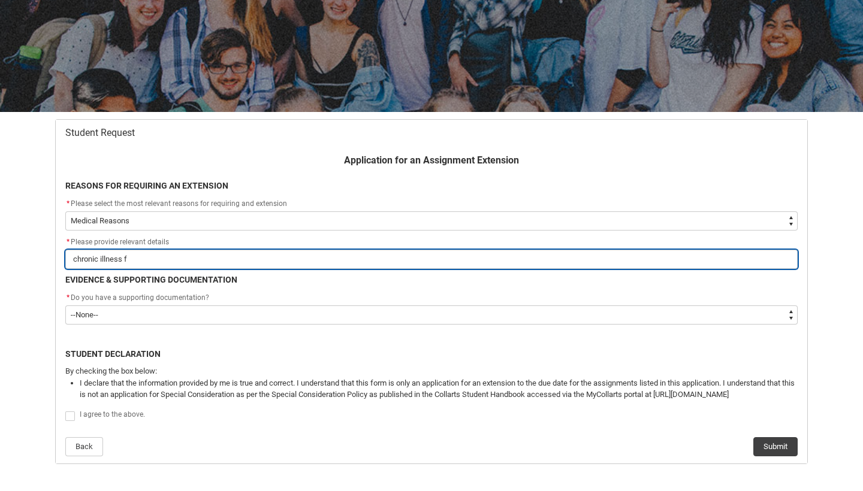
type lightning-primitive-input-simple "chronic illness fl"
type input "chronic illness fl"
type lightning-primitive-input-simple "chronic illness fla"
type input "chronic illness fla"
type lightning-primitive-input-simple "chronic illness flar"
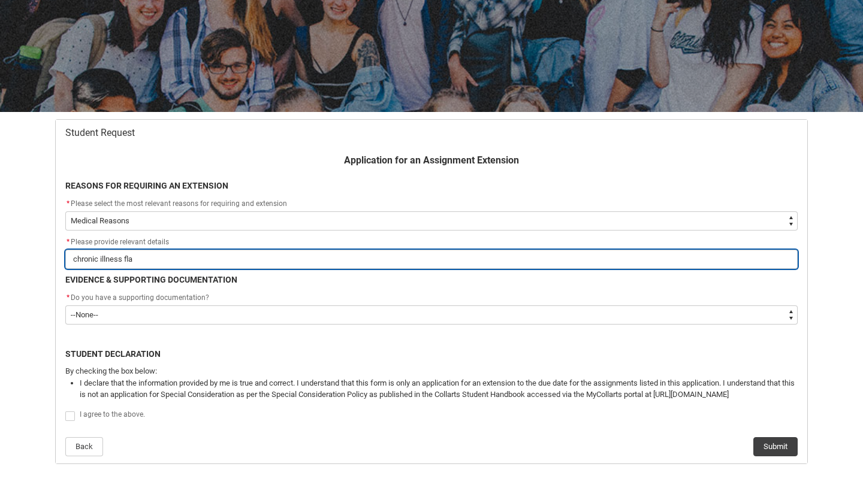
type input "chronic illness flar"
type lightning-primitive-input-simple "chronic illness flare"
type input "chronic illness flare"
type lightning-primitive-input-simple "chronic illness flare"
type input "chronic illness flare"
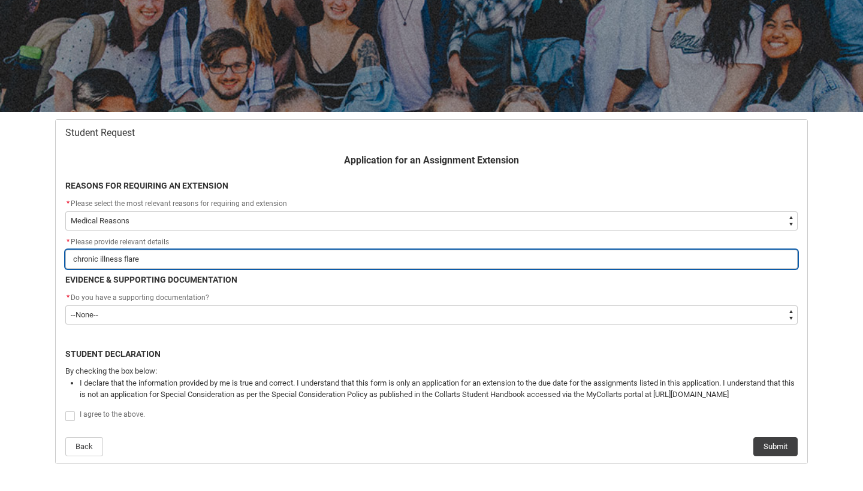
type lightning-primitive-input-simple "chronic illness flare u"
type input "chronic illness flare u"
type lightning-primitive-input-simple "chronic illness flare up"
type input "chronic illness flare up"
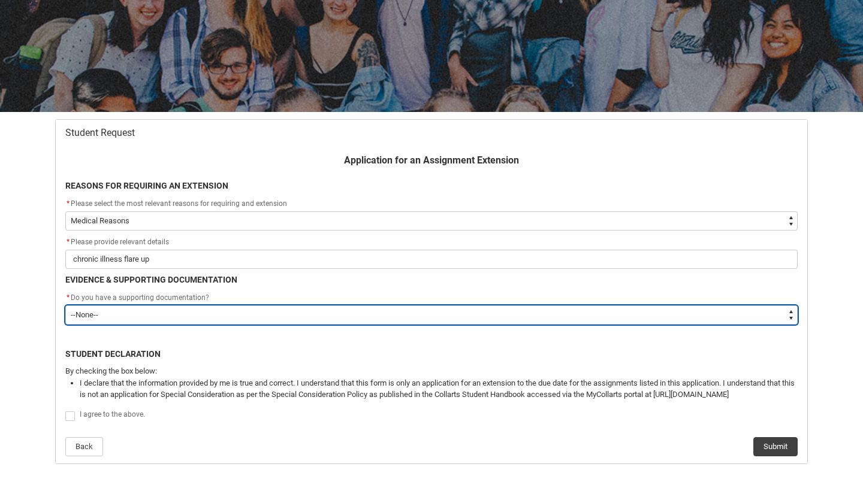
type lightning-select "Yes"
select select "Yes"
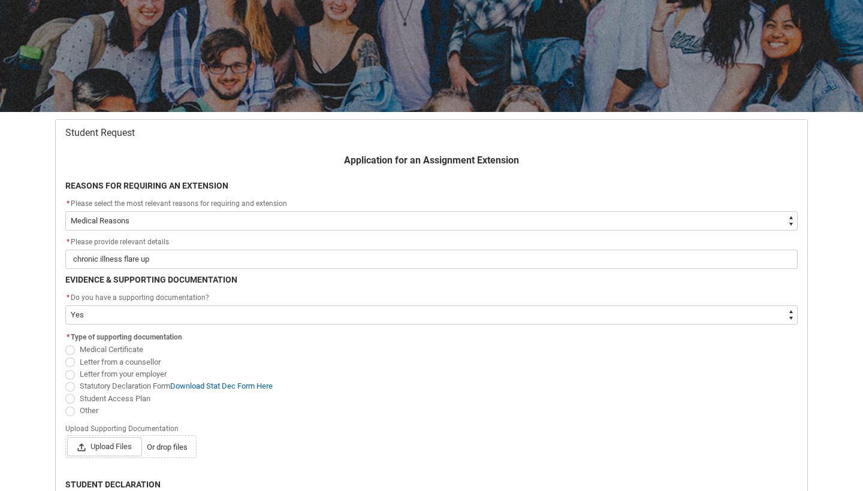
click at [69, 348] on span "Redu_Student_Request flow" at bounding box center [70, 351] width 10 height 10
click at [65, 344] on input "Medical Certificate" at bounding box center [65, 343] width 1 height 1
radio input "true"
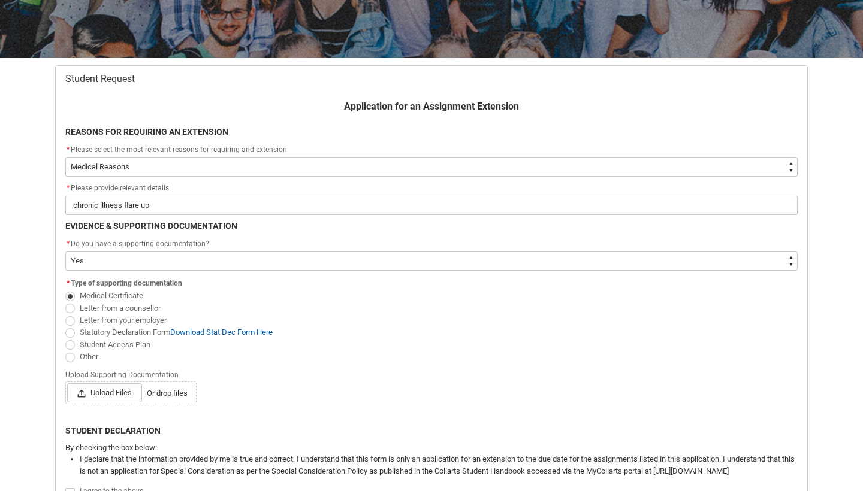
scroll to position [184, 0]
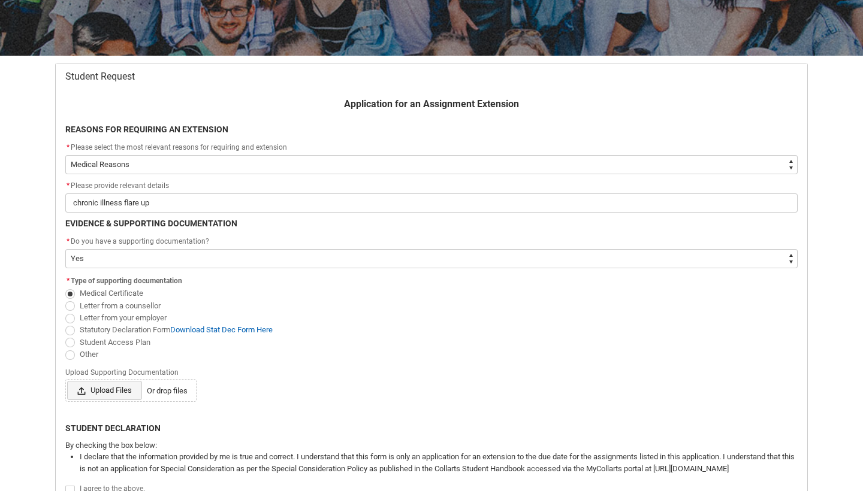
click at [121, 392] on span "Upload Files" at bounding box center [104, 390] width 75 height 19
click at [67, 381] on input "Upload Files Or drop files" at bounding box center [66, 380] width 1 height 1
type lightning-input "C:\fakepath\9:10:25.pdf"
type input "C:\fakepath\9:10:25.pdf"
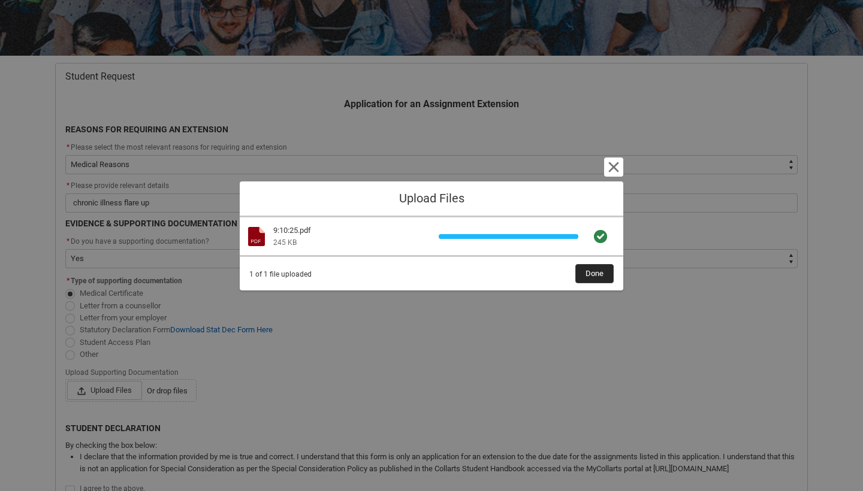
click at [596, 274] on span "Done" at bounding box center [594, 274] width 18 height 18
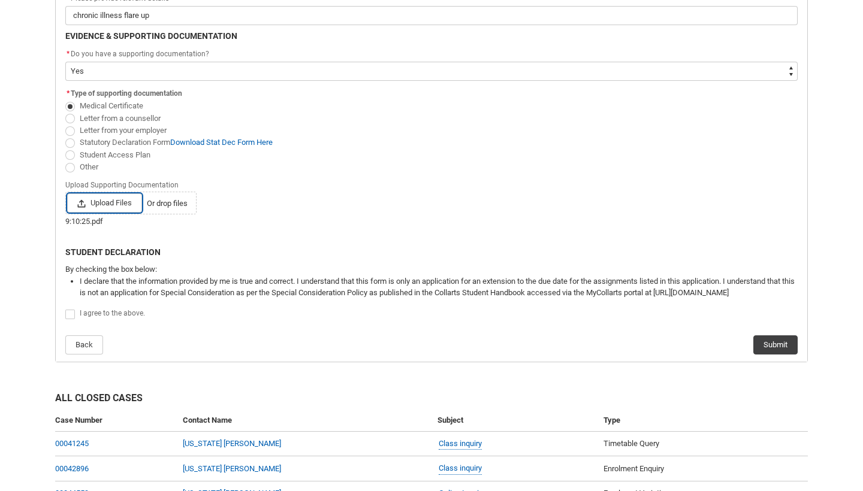
scroll to position [398, 0]
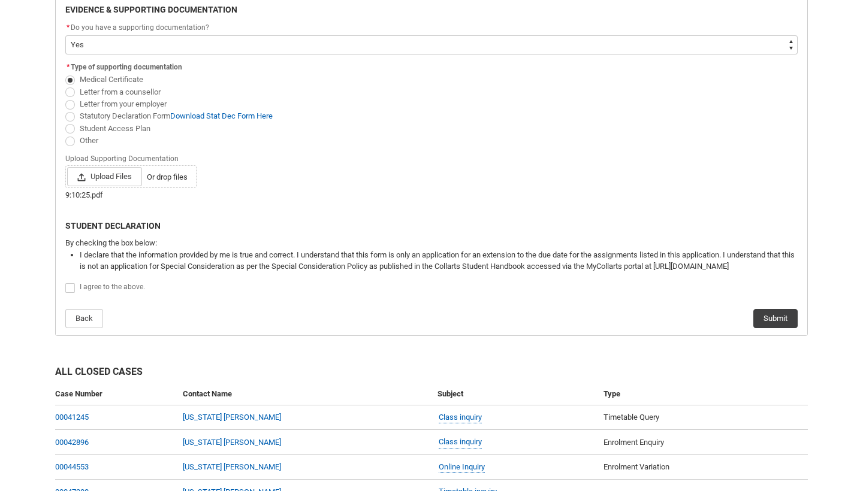
click at [67, 287] on span "Redu_Student_Request flow" at bounding box center [70, 288] width 10 height 10
click at [65, 282] on input "Redu_Student_Request flow" at bounding box center [65, 282] width 1 height 1
type lightning-input "true"
checkbox input "true"
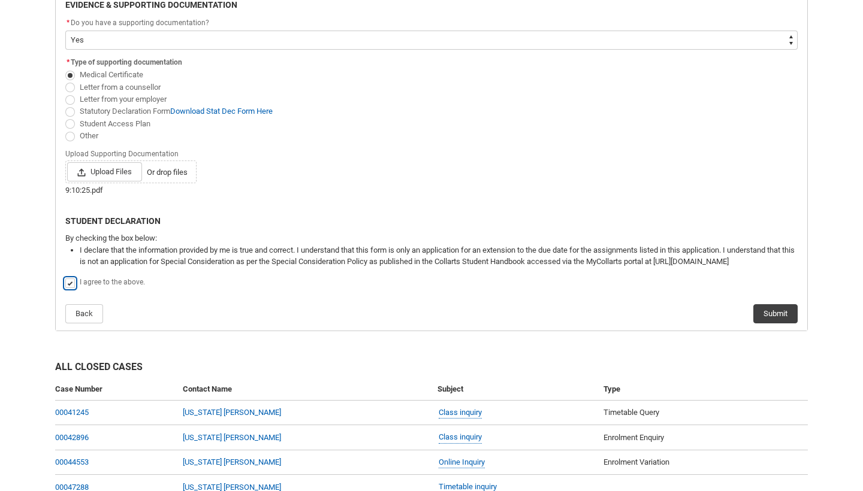
scroll to position [410, 0]
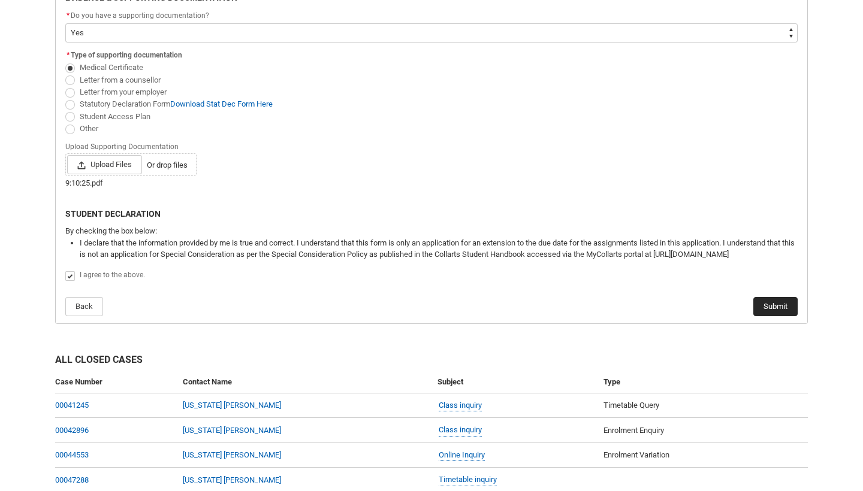
click at [766, 305] on button "Submit" at bounding box center [775, 306] width 44 height 19
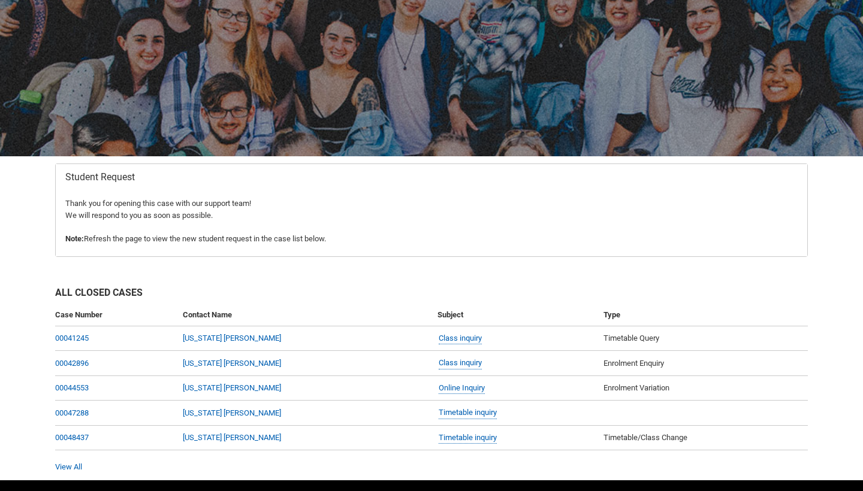
scroll to position [117, 0]
